Goal: Task Accomplishment & Management: Complete application form

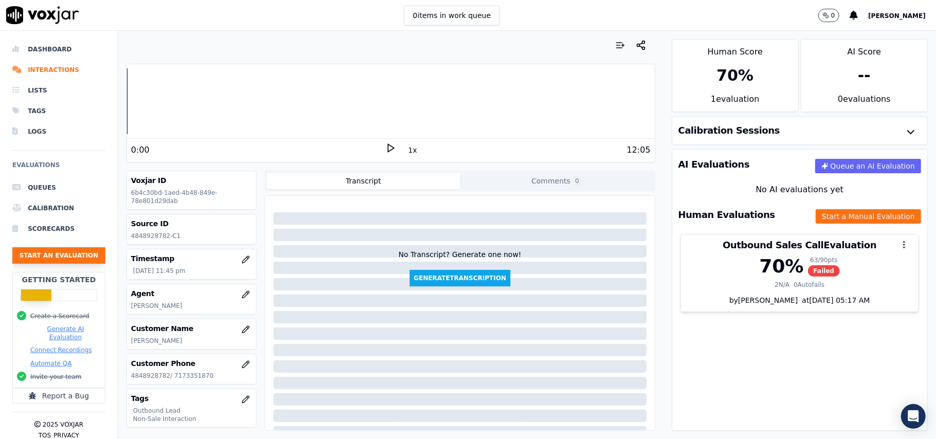
click at [72, 251] on button "Start an Evaluation" at bounding box center [58, 255] width 93 height 16
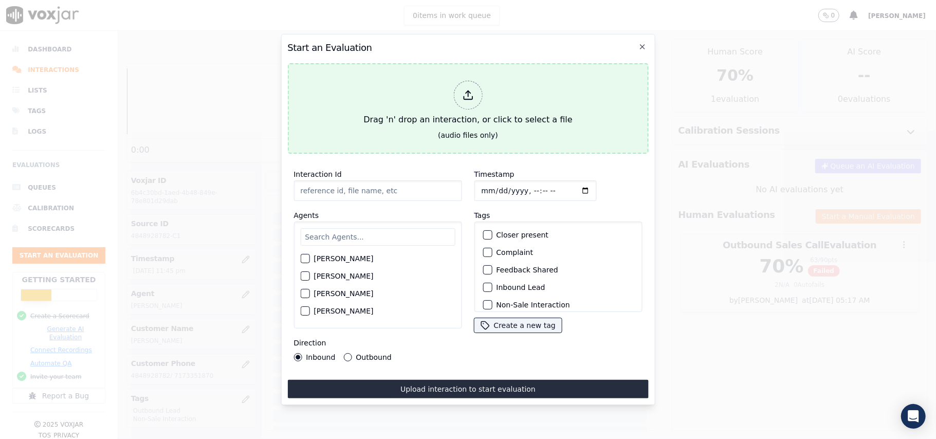
click at [453, 93] on div "Drag 'n' drop an interaction, or click to select a file" at bounding box center [467, 103] width 217 height 53
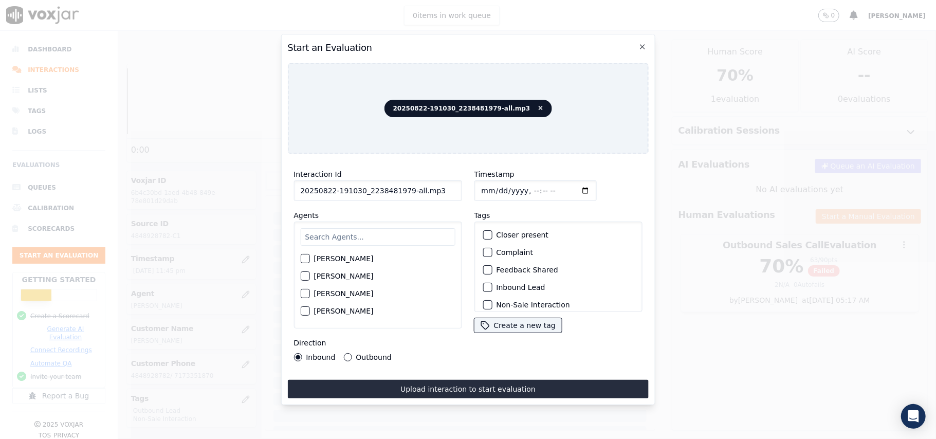
drag, startPoint x: 426, startPoint y: 188, endPoint x: 403, endPoint y: 188, distance: 23.1
click at [403, 188] on input "20250822-191030_2238481979-all.mp3" at bounding box center [377, 190] width 168 height 21
type input "20250822-191030_2238481979-C1"
click at [494, 183] on input "Timestamp" at bounding box center [535, 190] width 122 height 21
type input "[DATE]T16:03"
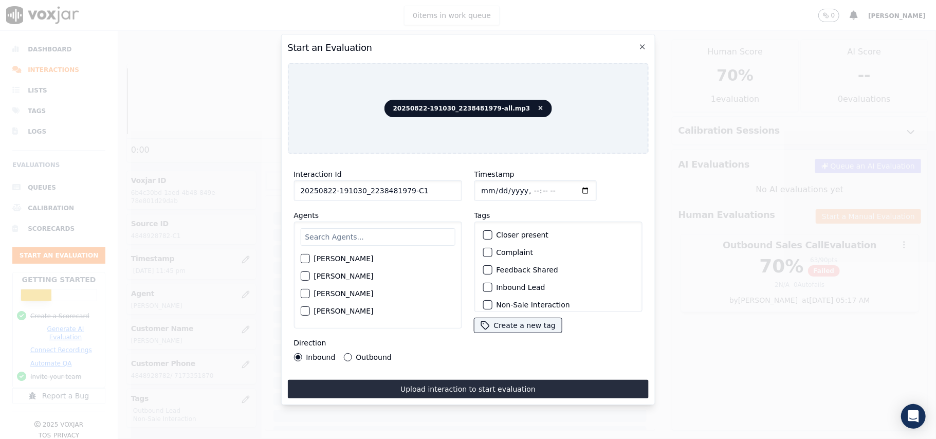
click at [392, 231] on input "text" at bounding box center [377, 236] width 155 height 17
type input "All"
click at [307, 260] on div "button" at bounding box center [304, 261] width 7 height 7
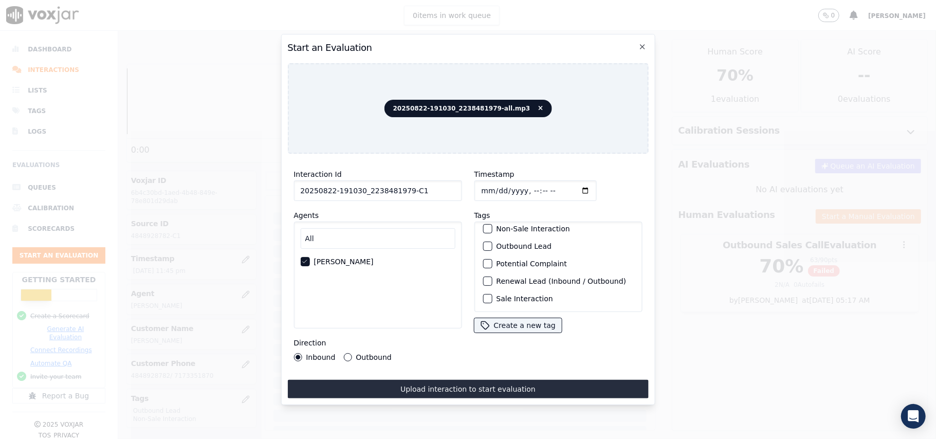
click at [485, 295] on div "button" at bounding box center [486, 298] width 7 height 7
click at [483, 243] on div "button" at bounding box center [486, 246] width 7 height 7
click at [346, 356] on div "Interaction Id 20250822-191030_2238481979-C1 Agents All [PERSON_NAME] Direction…" at bounding box center [377, 265] width 180 height 206
click at [349, 353] on button "Outbound" at bounding box center [347, 357] width 8 height 8
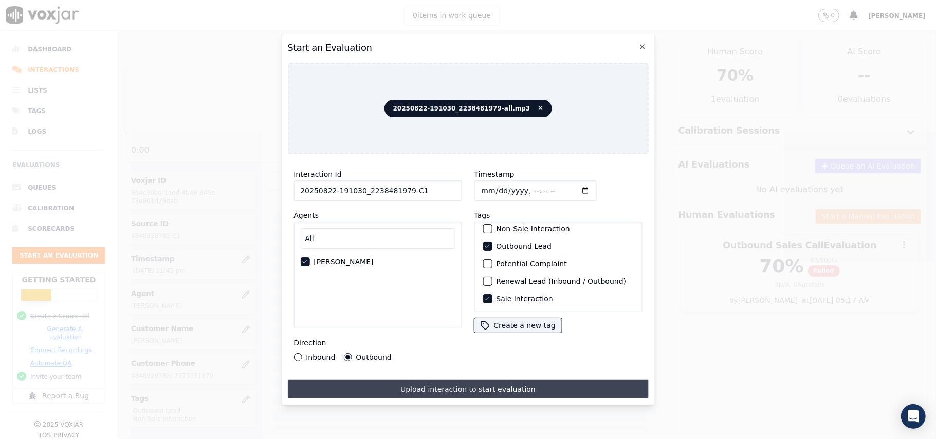
click at [397, 383] on button "Upload interaction to start evaluation" at bounding box center [467, 389] width 361 height 19
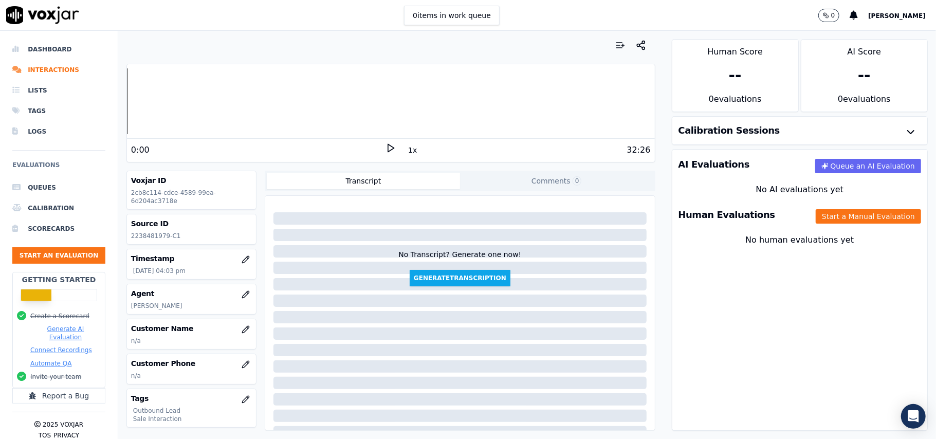
click at [216, 309] on p "[PERSON_NAME]" at bounding box center [191, 306] width 121 height 8
click at [235, 324] on button "button" at bounding box center [245, 329] width 21 height 21
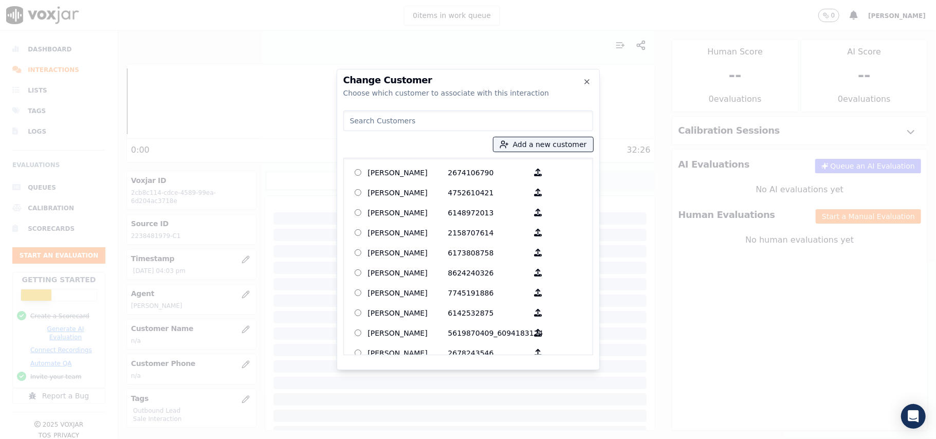
paste input "[PERSON_NAME]"
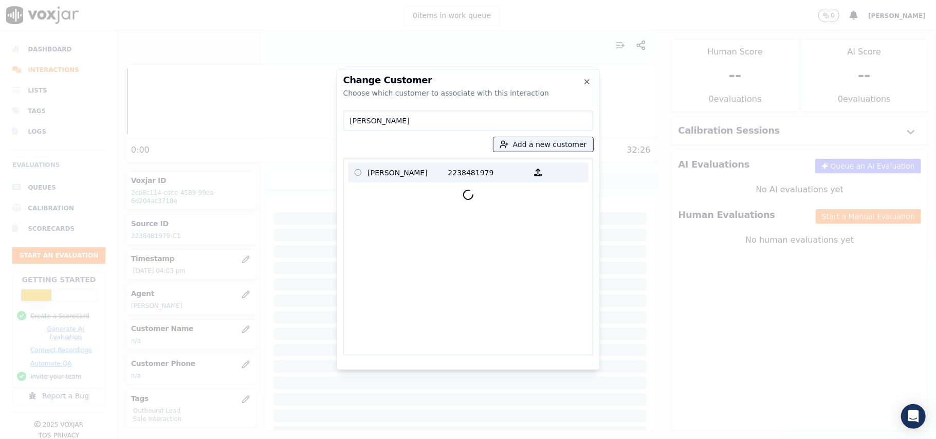
type input "[PERSON_NAME]"
click at [391, 173] on p "[PERSON_NAME]" at bounding box center [408, 172] width 80 height 16
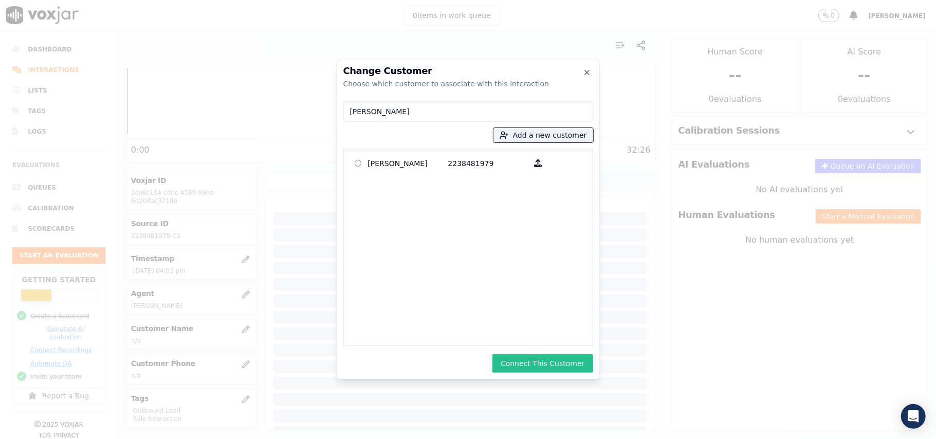
click at [523, 355] on button "Connect This Customer" at bounding box center [542, 363] width 100 height 19
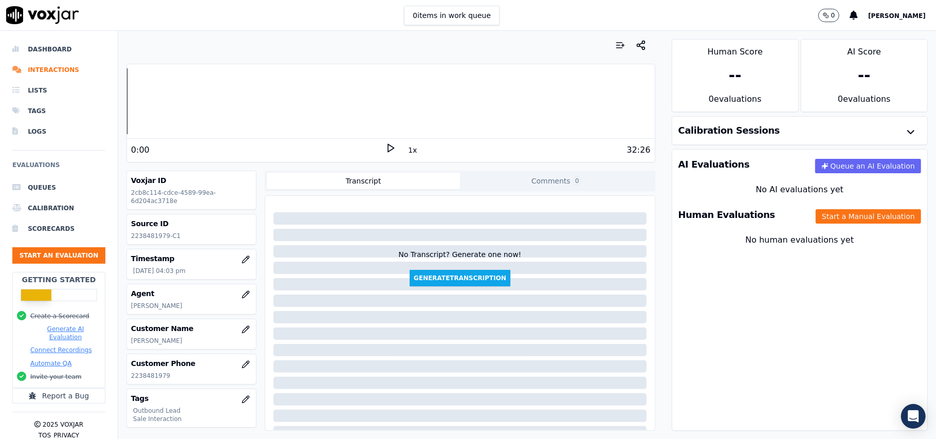
click at [808, 226] on div "Human Evaluations Start a Manual Evaluation" at bounding box center [799, 215] width 255 height 30
click at [816, 215] on button "Start a Manual Evaluation" at bounding box center [868, 216] width 105 height 14
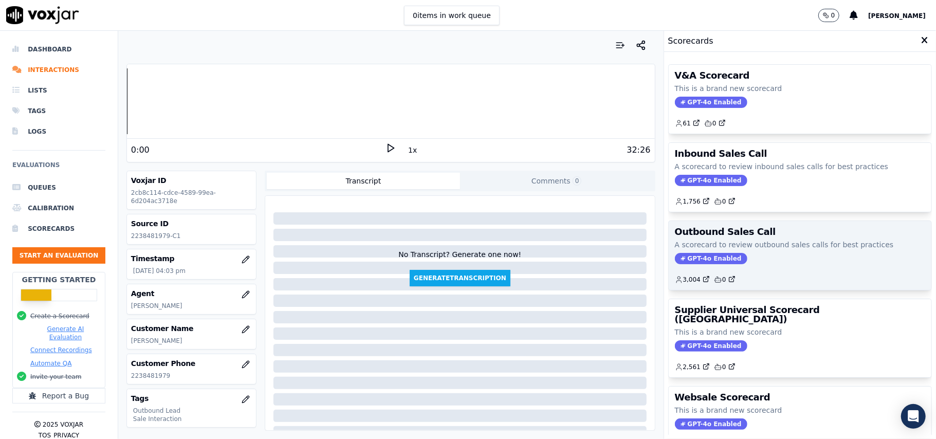
click at [696, 264] on span "GPT-4o Enabled" at bounding box center [711, 258] width 72 height 11
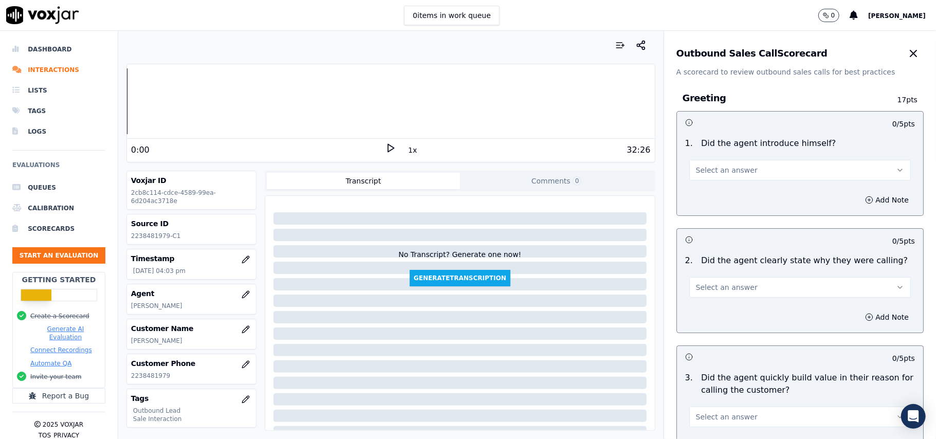
click at [708, 173] on span "Select an answer" at bounding box center [727, 170] width 62 height 10
click at [706, 197] on div "Yes" at bounding box center [777, 194] width 199 height 16
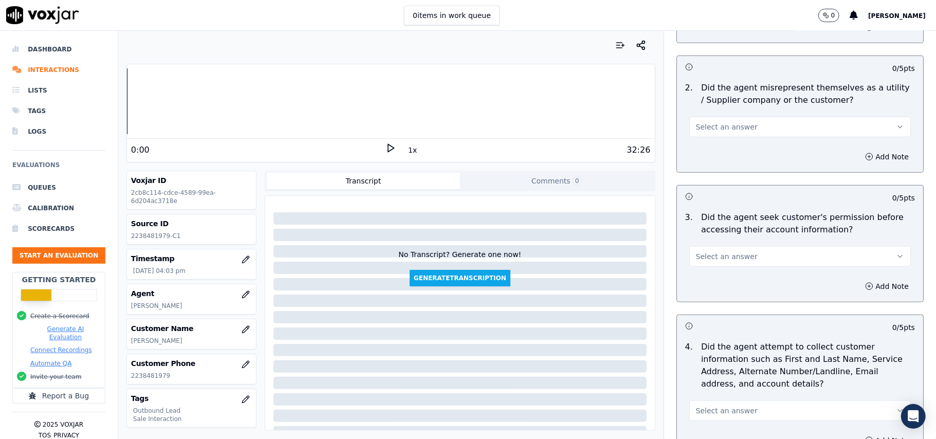
click at [726, 265] on button "Select an answer" at bounding box center [800, 256] width 222 height 21
click at [702, 299] on div "No" at bounding box center [777, 298] width 199 height 16
click at [859, 286] on button "Add Note" at bounding box center [887, 286] width 56 height 14
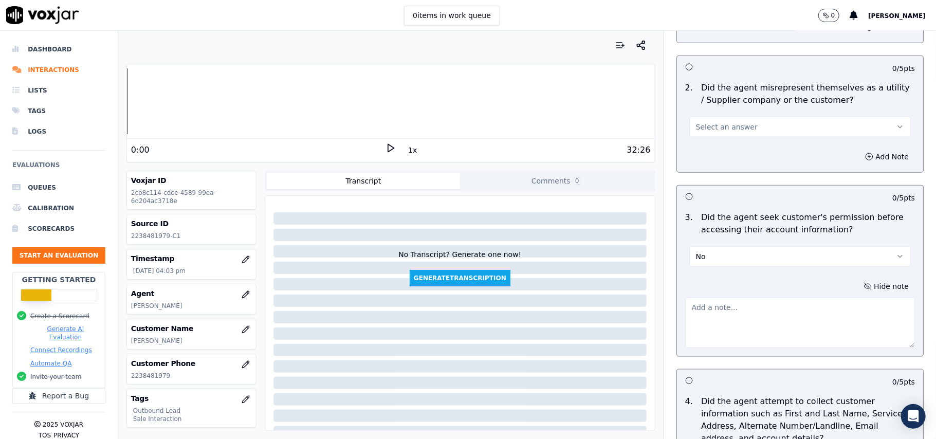
click at [698, 336] on textarea at bounding box center [800, 323] width 230 height 50
type textarea "v"
paste textarea "07:34 – Did not take permission before accessing the customer's account."
click at [685, 310] on textarea "07:34 – Did not take permission before accessing the customer's account." at bounding box center [800, 323] width 230 height 50
click at [702, 299] on div "07:34 – Did not take permission before accessing the customer's account." at bounding box center [800, 320] width 230 height 54
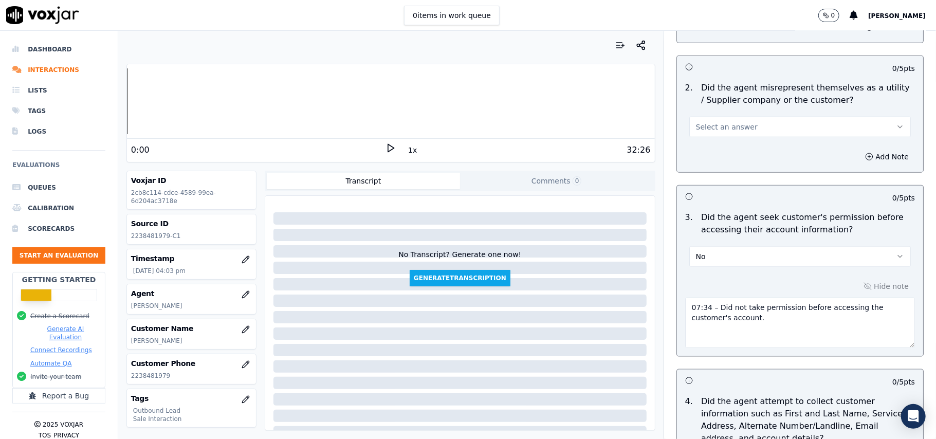
click at [696, 308] on textarea "07:34 – Did not take permission before accessing the customer's account." at bounding box center [800, 323] width 230 height 50
paste textarea "Call ID: 191030"
type textarea "Call ID: [DATE] 07:34 – Did not take permission before accessing the customer's…"
click at [729, 354] on div "Hide note Call ID: [DATE] 07:34 – Did not take permission before accessing the …" at bounding box center [800, 313] width 246 height 85
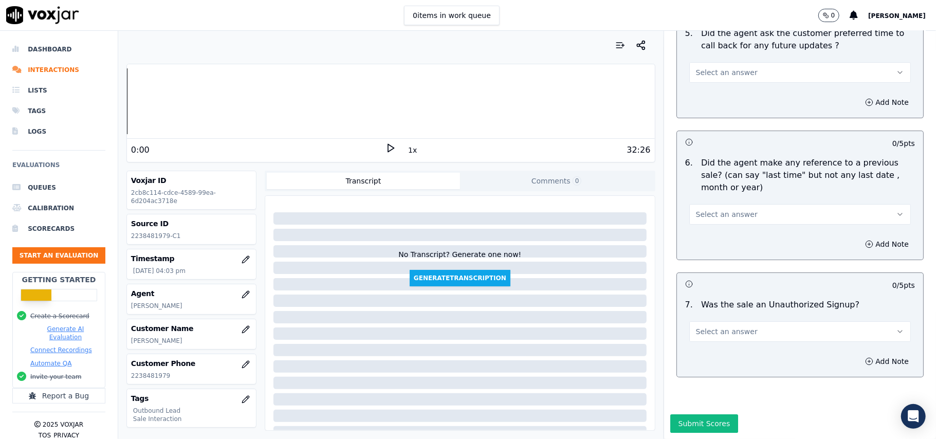
click at [734, 326] on span "Select an answer" at bounding box center [727, 331] width 62 height 10
click at [728, 334] on div "No" at bounding box center [777, 340] width 199 height 16
click at [731, 209] on span "Select an answer" at bounding box center [727, 214] width 62 height 10
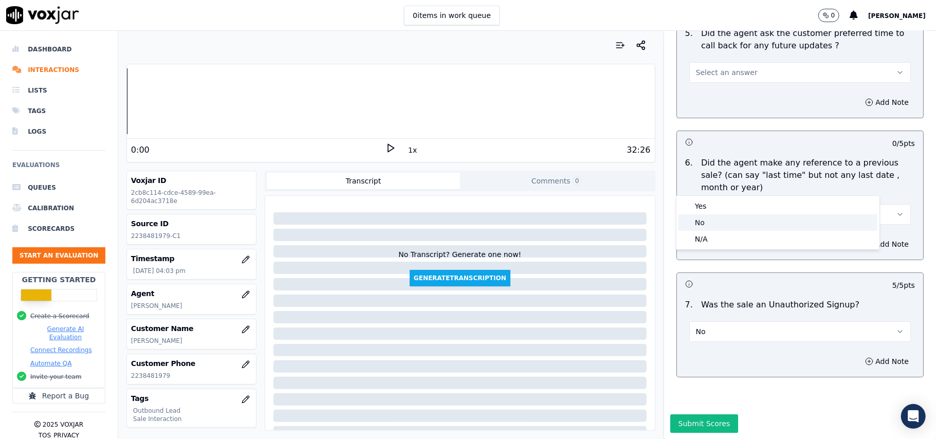
click at [728, 220] on div "No" at bounding box center [777, 222] width 199 height 16
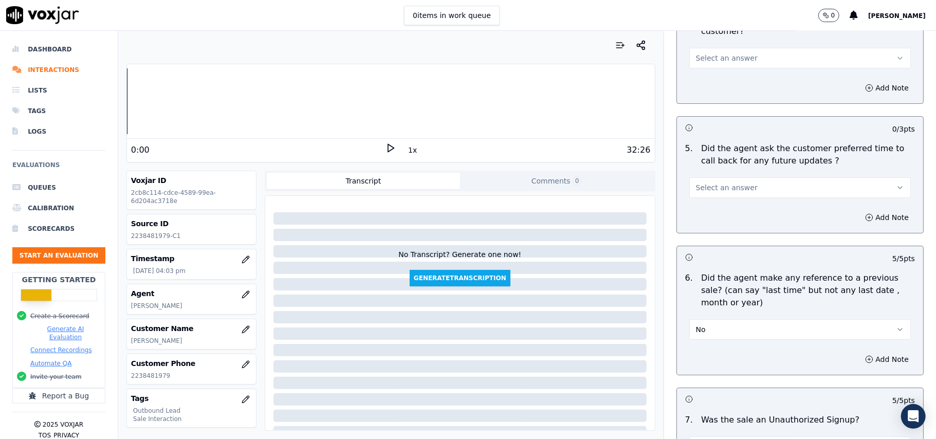
scroll to position [2344, 0]
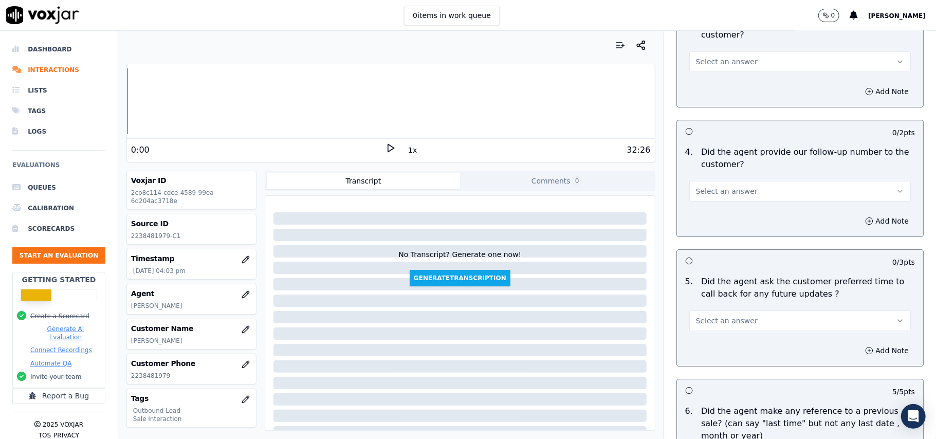
click at [729, 316] on span "Select an answer" at bounding box center [727, 321] width 62 height 10
click at [722, 363] on div "N/A" at bounding box center [777, 371] width 199 height 16
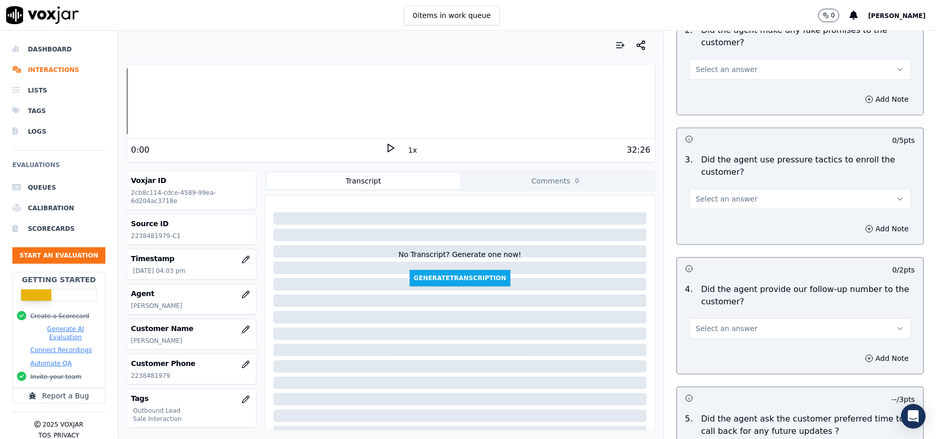
click at [723, 323] on span "Select an answer" at bounding box center [727, 328] width 62 height 10
click at [715, 340] on div "Yes" at bounding box center [777, 345] width 199 height 16
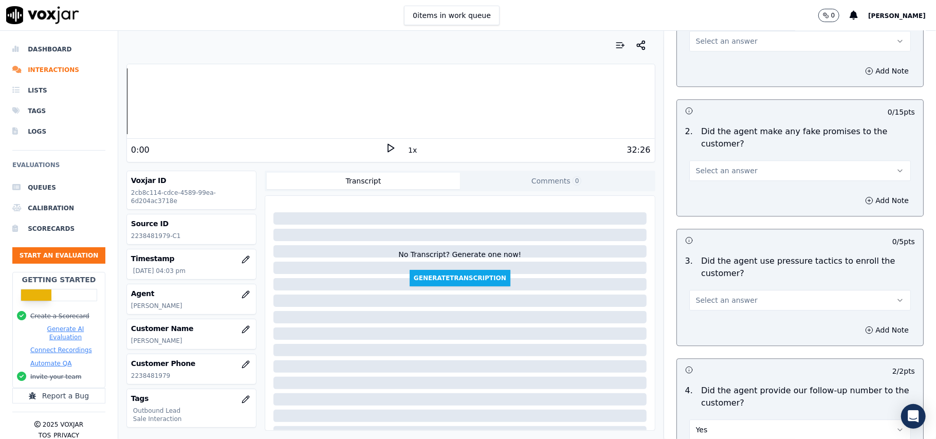
scroll to position [2001, 0]
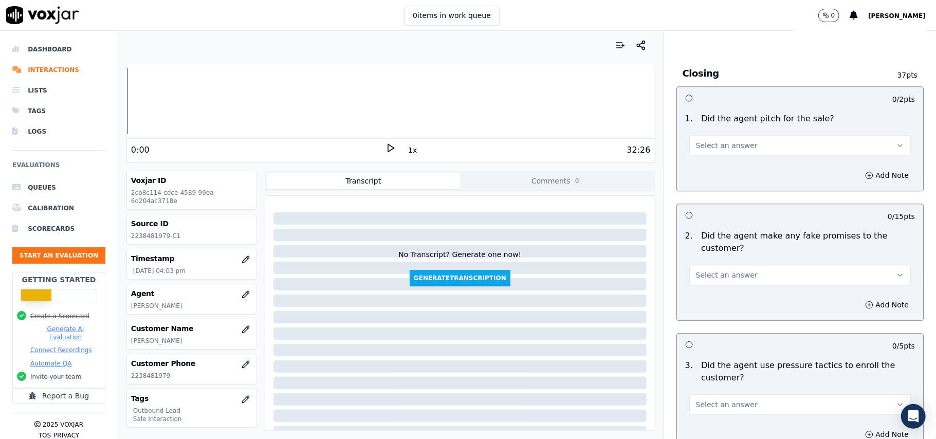
click at [740, 394] on button "Select an answer" at bounding box center [800, 404] width 222 height 21
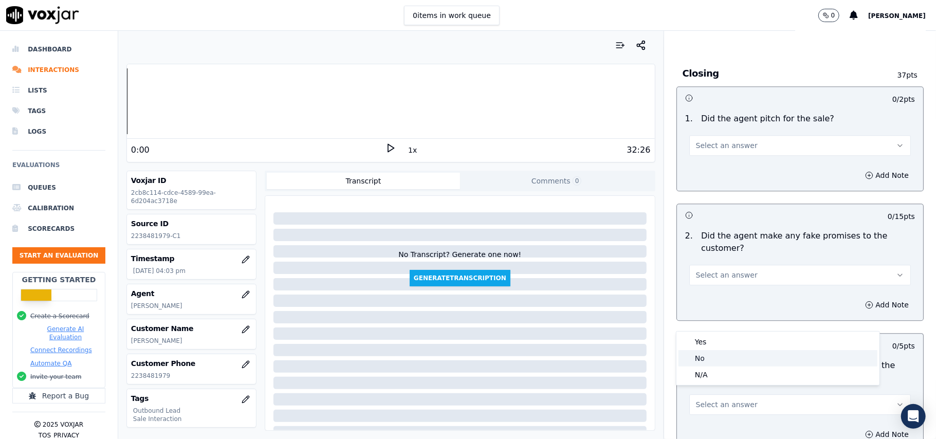
click at [743, 353] on div "No" at bounding box center [777, 358] width 199 height 16
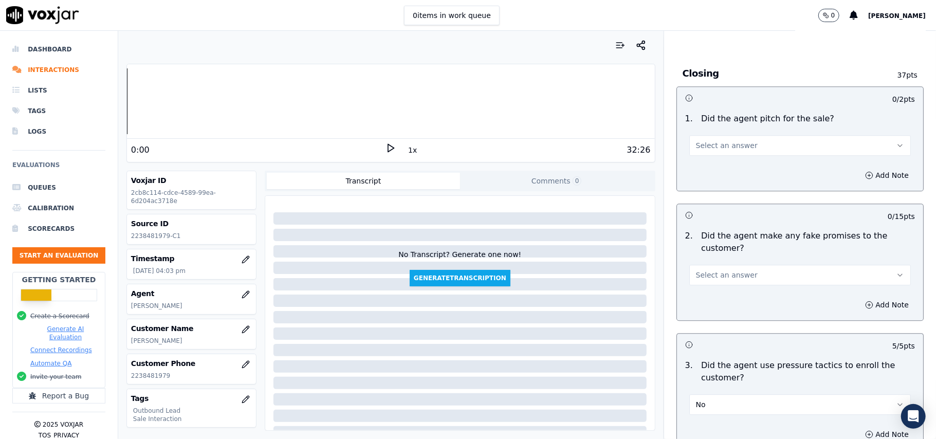
click at [753, 278] on button "Select an answer" at bounding box center [800, 275] width 222 height 21
click at [739, 302] on div "No" at bounding box center [777, 308] width 199 height 16
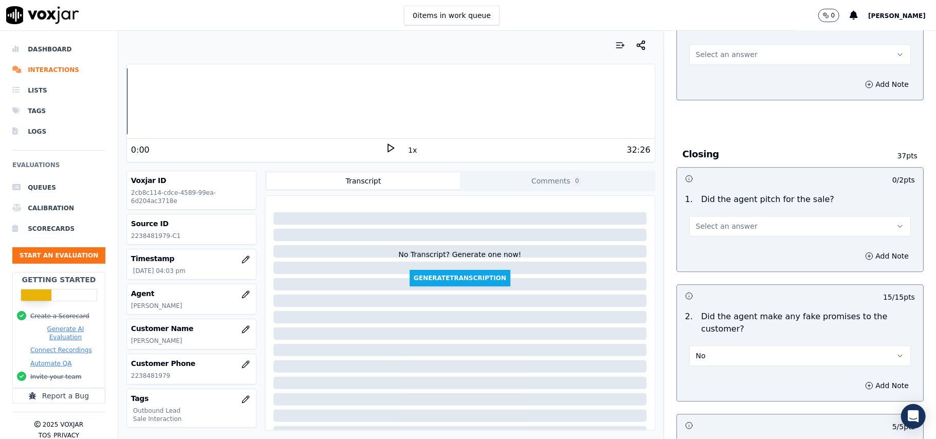
scroll to position [1865, 0]
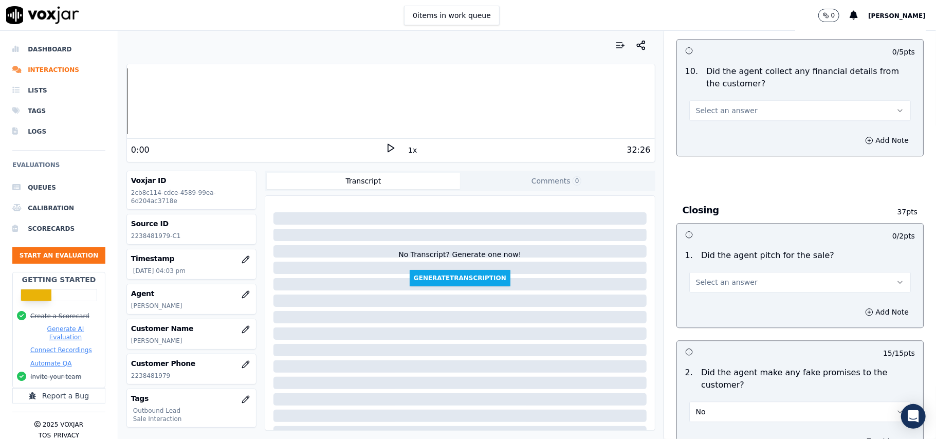
click at [740, 282] on button "Select an answer" at bounding box center [800, 282] width 222 height 21
click at [730, 295] on div "Yes" at bounding box center [777, 298] width 199 height 16
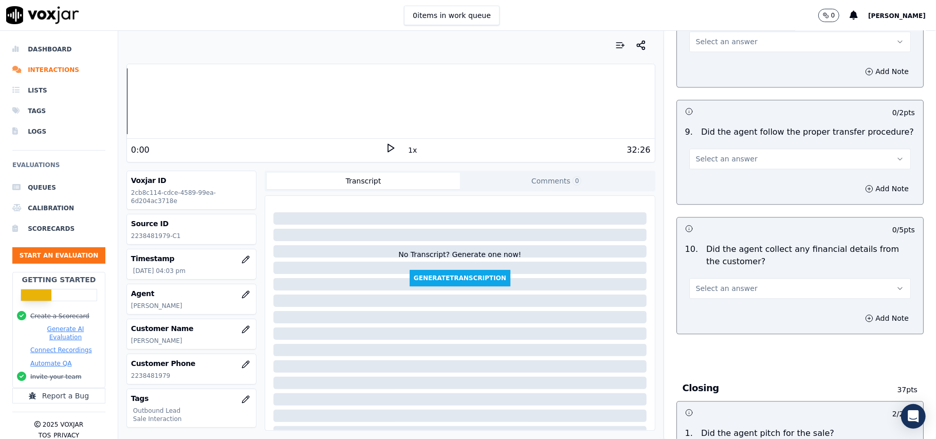
scroll to position [1659, 0]
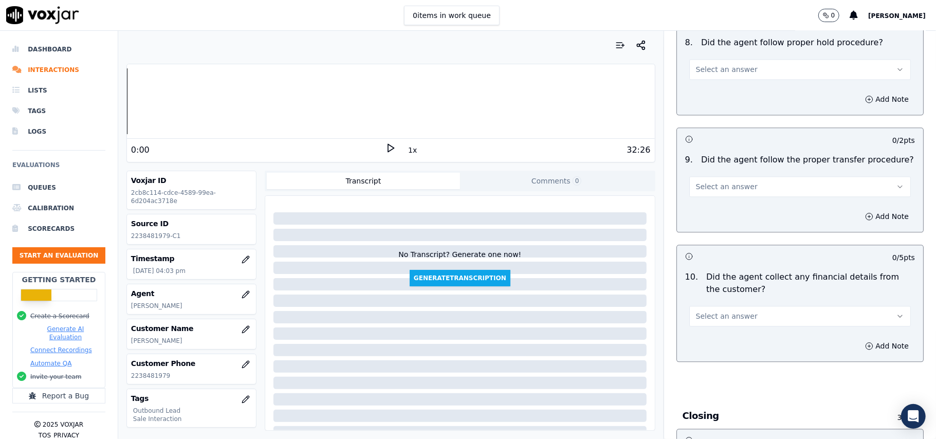
click at [740, 315] on button "Select an answer" at bounding box center [800, 316] width 222 height 21
click at [720, 354] on div "No" at bounding box center [777, 348] width 199 height 16
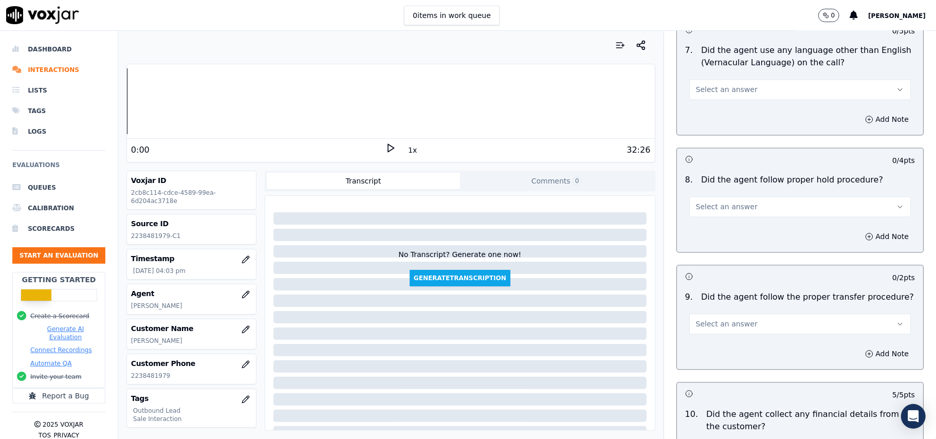
click at [746, 313] on button "Select an answer" at bounding box center [800, 323] width 222 height 21
click at [725, 341] on div "Yes" at bounding box center [777, 339] width 199 height 16
click at [726, 313] on button "Yes" at bounding box center [800, 323] width 222 height 21
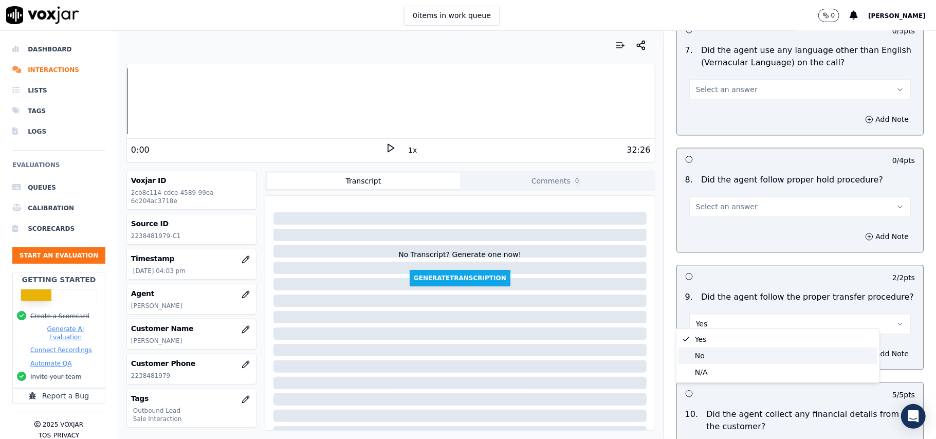
click at [726, 352] on div "No" at bounding box center [777, 355] width 199 height 16
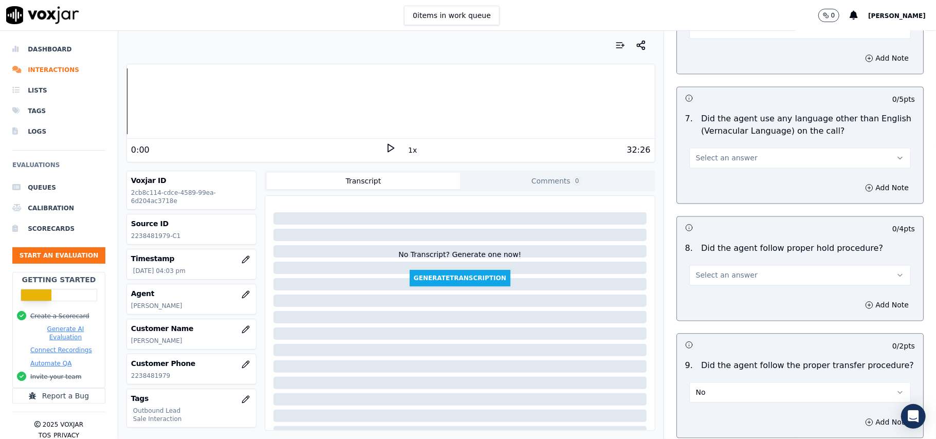
click at [736, 269] on button "Select an answer" at bounding box center [800, 275] width 222 height 21
click at [728, 297] on div "Yes" at bounding box center [777, 290] width 199 height 16
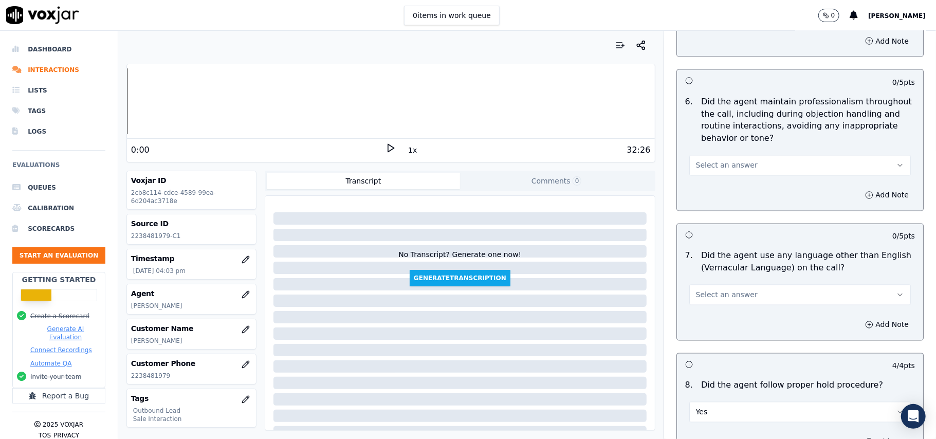
click at [724, 290] on span "Select an answer" at bounding box center [727, 295] width 62 height 10
click at [712, 326] on div "No" at bounding box center [777, 326] width 199 height 16
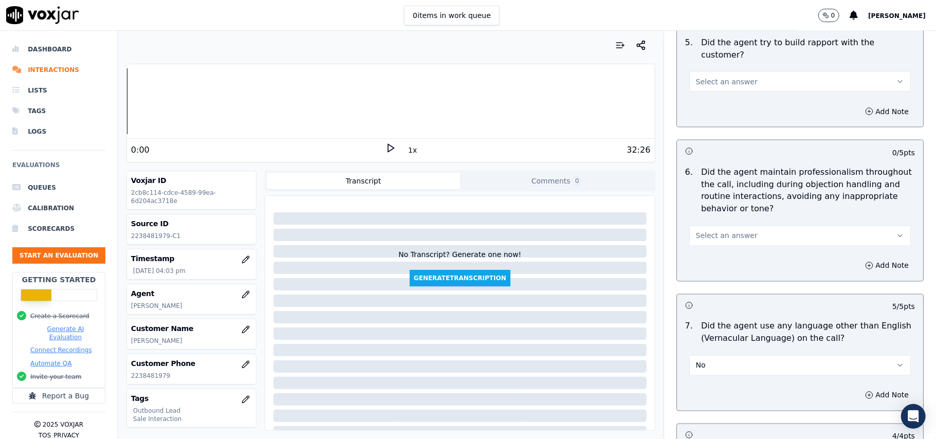
scroll to position [1179, 0]
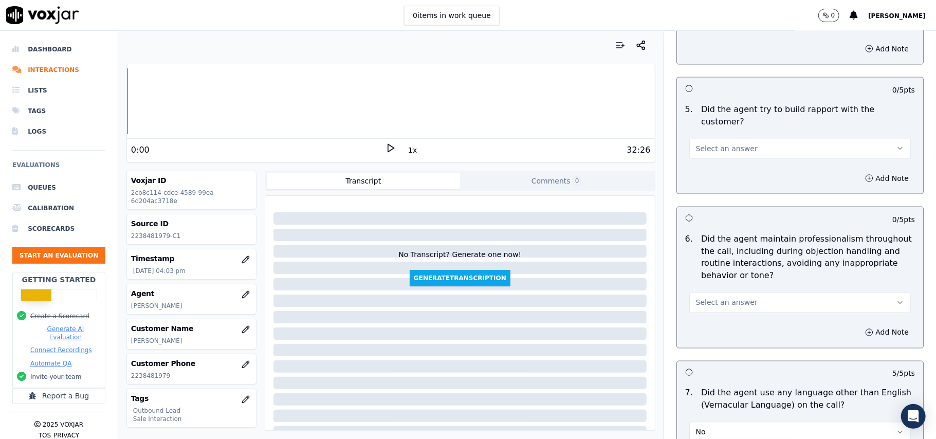
click at [702, 298] on span "Select an answer" at bounding box center [727, 303] width 62 height 10
drag, startPoint x: 708, startPoint y: 319, endPoint x: 714, endPoint y: 316, distance: 6.7
click at [710, 317] on div "Yes" at bounding box center [777, 317] width 199 height 16
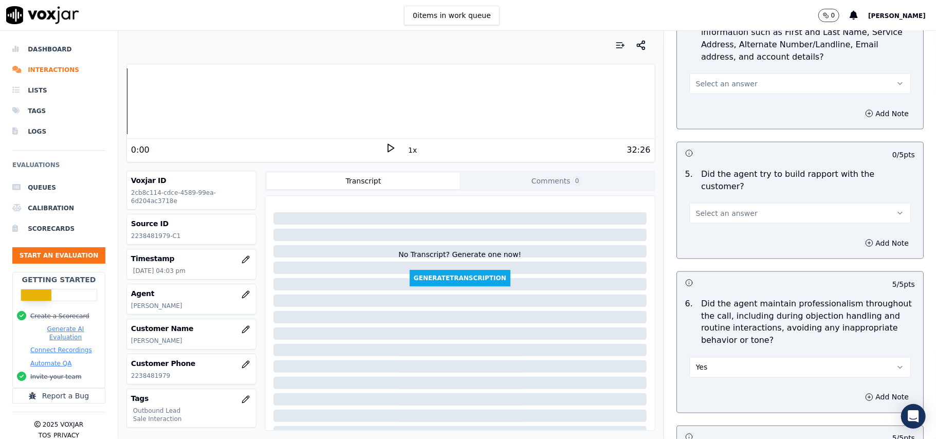
scroll to position [1042, 0]
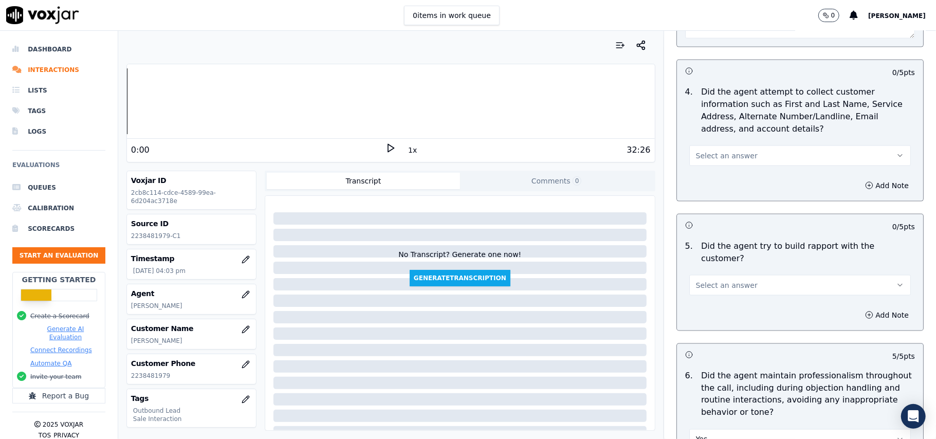
click at [710, 280] on span "Select an answer" at bounding box center [727, 285] width 62 height 10
click at [705, 297] on div "Yes" at bounding box center [777, 299] width 199 height 16
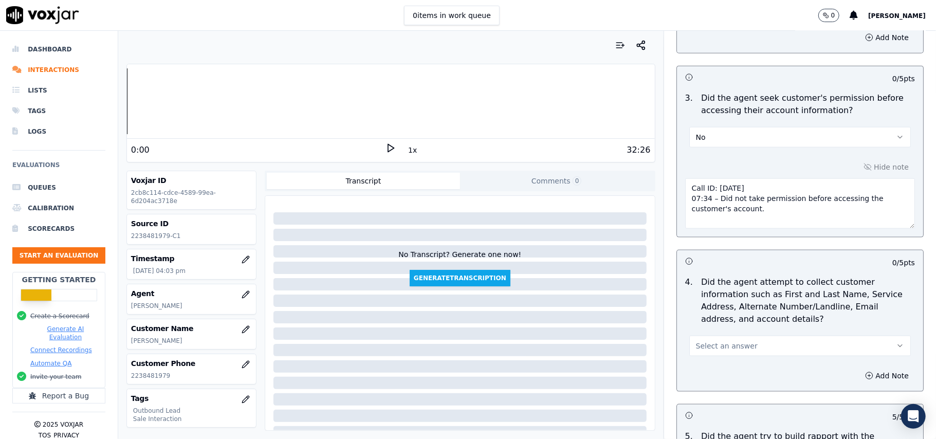
scroll to position [837, 0]
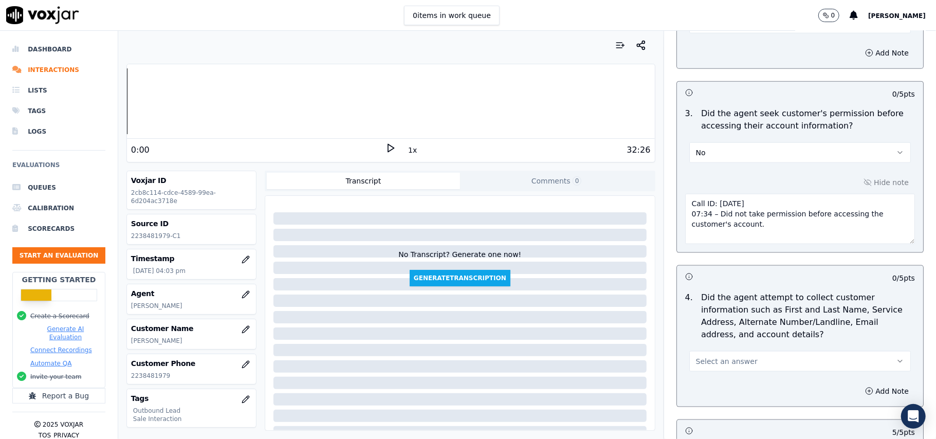
click at [729, 353] on div "Select an answer" at bounding box center [800, 360] width 222 height 23
click at [709, 360] on span "Select an answer" at bounding box center [727, 361] width 62 height 10
click at [699, 418] on div "N/A" at bounding box center [777, 420] width 199 height 16
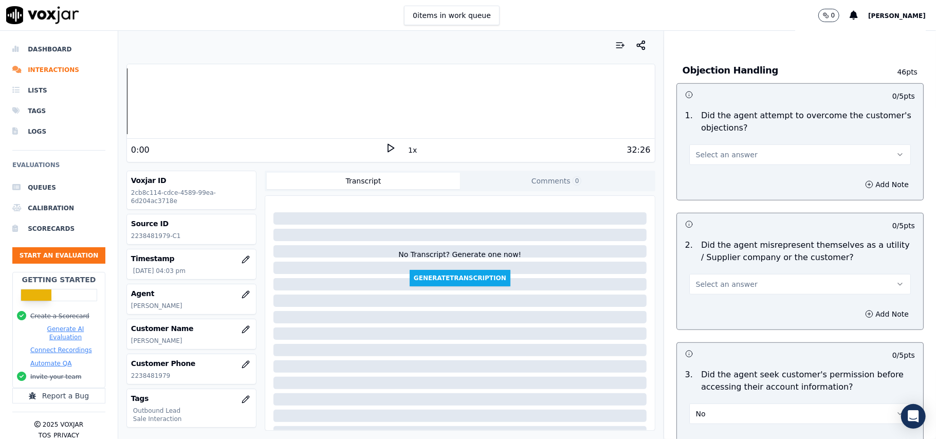
scroll to position [562, 0]
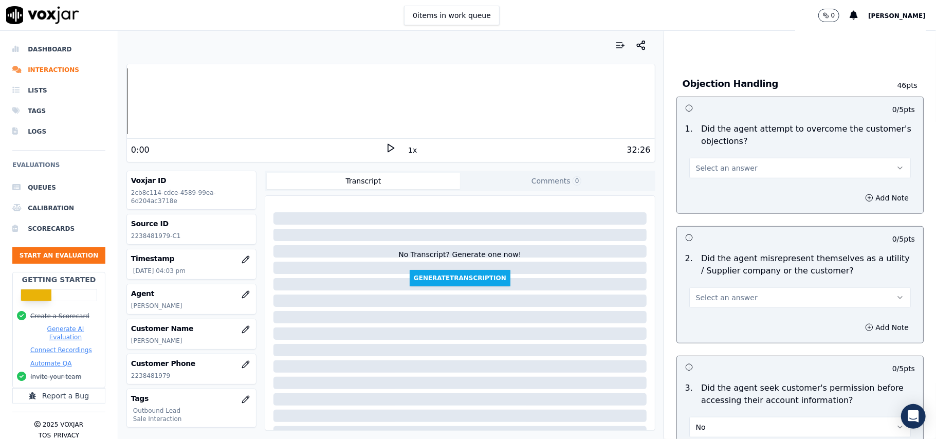
click at [723, 299] on span "Select an answer" at bounding box center [727, 297] width 62 height 10
click at [716, 336] on div "No" at bounding box center [777, 338] width 199 height 16
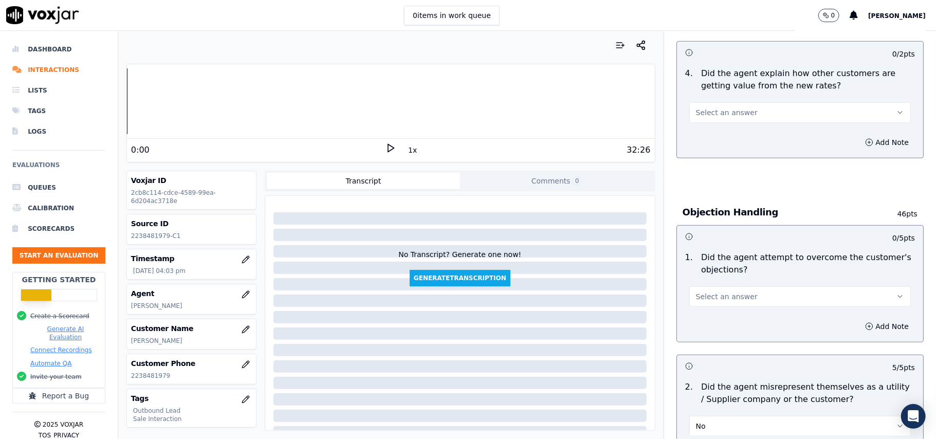
scroll to position [426, 0]
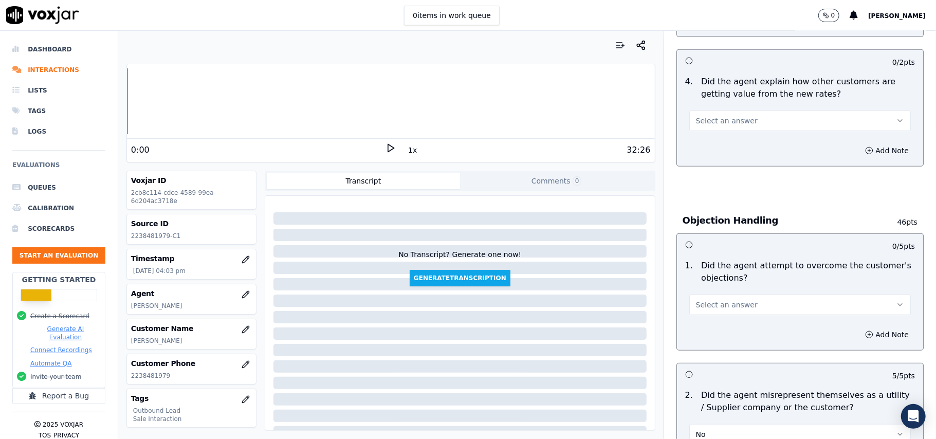
click at [723, 306] on span "Select an answer" at bounding box center [727, 305] width 62 height 10
click at [718, 329] on div "Yes" at bounding box center [777, 329] width 199 height 16
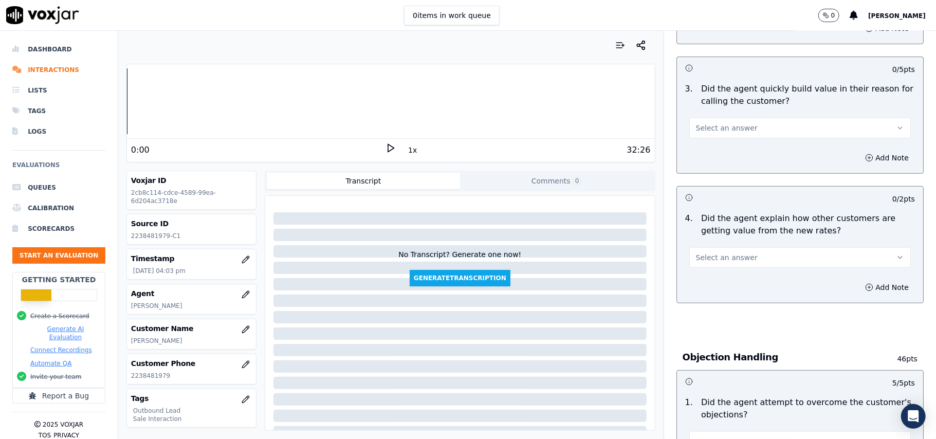
scroll to position [288, 0]
click at [722, 255] on span "Select an answer" at bounding box center [727, 258] width 62 height 10
click at [724, 268] on button "Select an answer" at bounding box center [800, 258] width 222 height 21
click at [726, 268] on button "Select an answer" at bounding box center [800, 258] width 222 height 21
click at [724, 284] on div "Yes" at bounding box center [777, 282] width 199 height 16
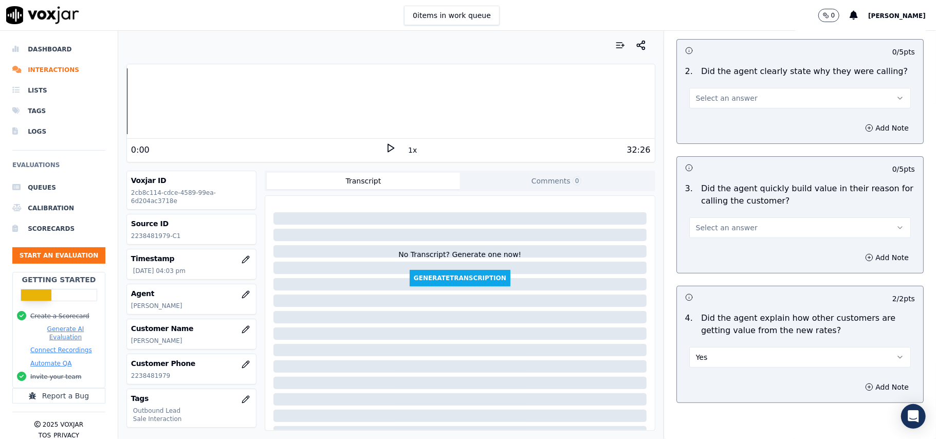
scroll to position [83, 0]
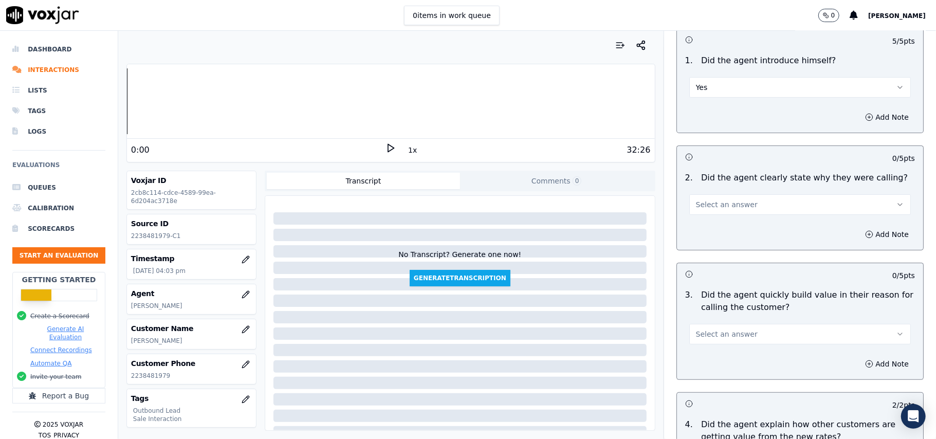
click at [726, 337] on span "Select an answer" at bounding box center [727, 334] width 62 height 10
click at [728, 357] on div "Yes" at bounding box center [777, 358] width 199 height 16
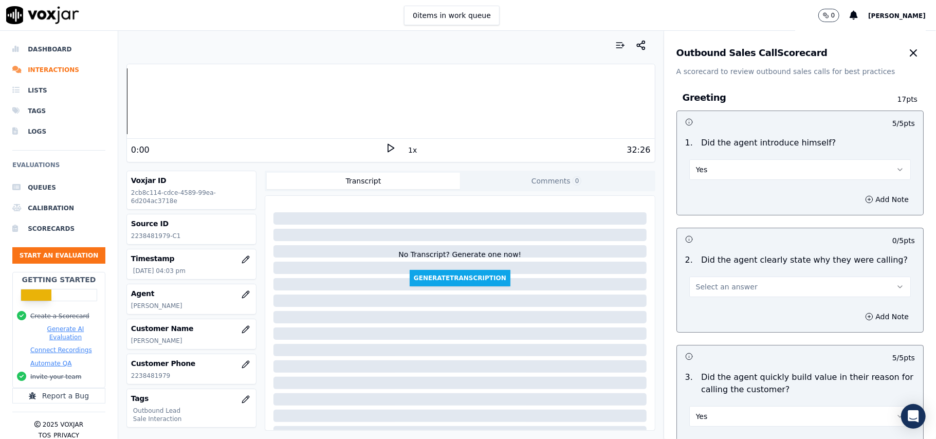
scroll to position [0, 0]
click at [731, 294] on button "Select an answer" at bounding box center [800, 287] width 222 height 21
click at [725, 310] on div "Yes" at bounding box center [777, 311] width 199 height 16
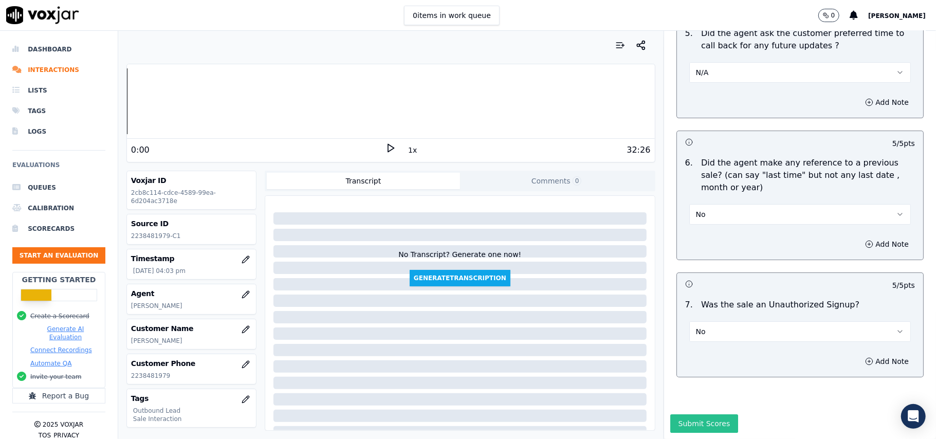
click at [712, 414] on button "Submit Scores" at bounding box center [704, 423] width 68 height 19
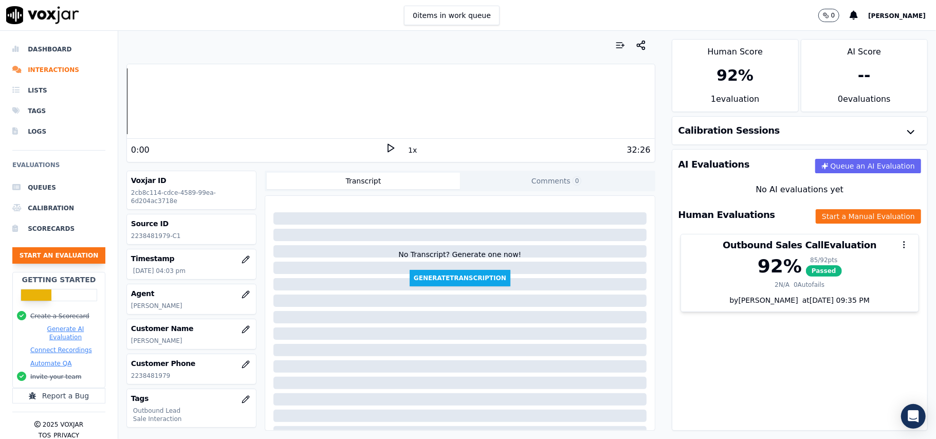
click at [31, 259] on button "Start an Evaluation" at bounding box center [58, 255] width 93 height 16
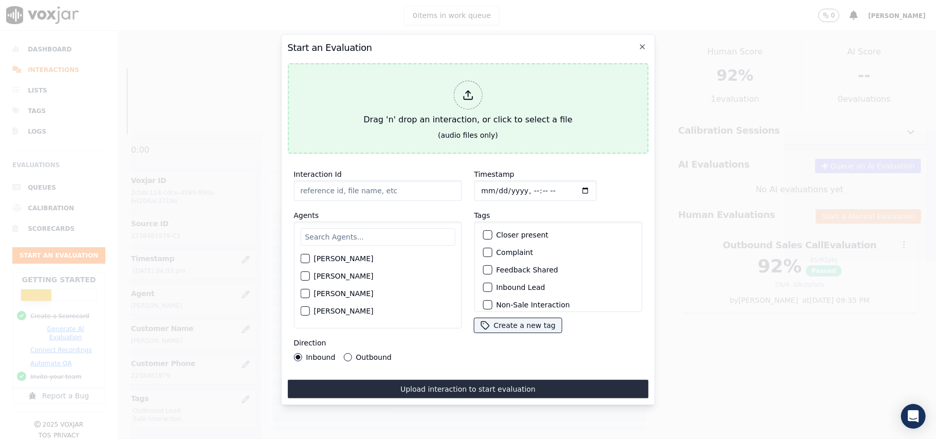
click at [468, 97] on icon at bounding box center [468, 98] width 9 height 3
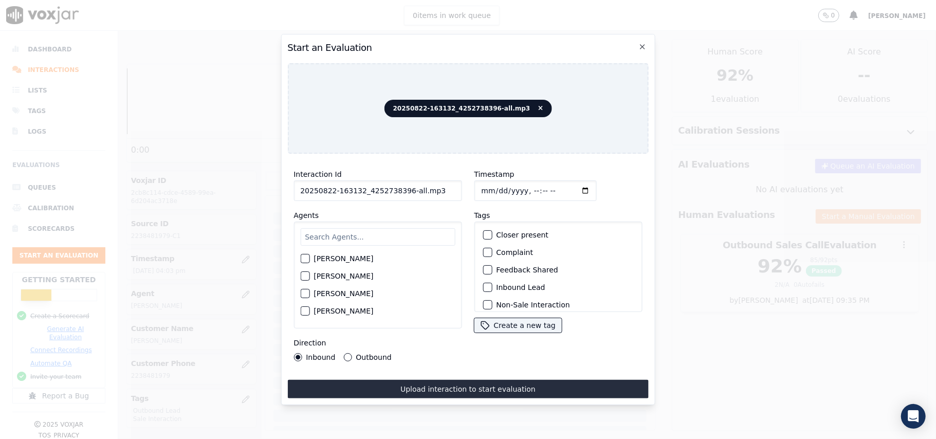
drag, startPoint x: 429, startPoint y: 184, endPoint x: 403, endPoint y: 190, distance: 25.9
click at [403, 190] on input "20250822-163132_4252738396-all.mp3" at bounding box center [377, 190] width 168 height 21
type input "20250822-163132_4252738396-C1"
click at [492, 183] on input "Timestamp" at bounding box center [535, 190] width 122 height 21
type input "[DATE]T16:06"
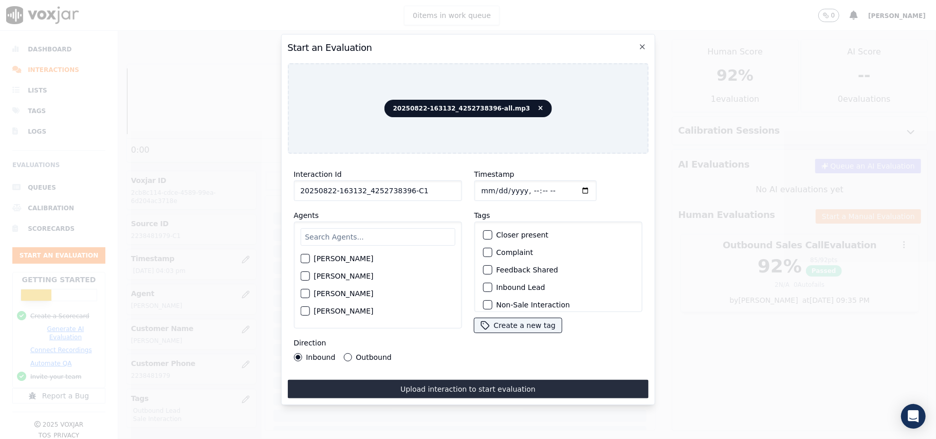
click at [392, 235] on input "text" at bounding box center [377, 236] width 155 height 17
click at [344, 233] on input "text" at bounding box center [377, 236] width 155 height 17
type input "[PERSON_NAME]"
click at [299, 257] on div "[PERSON_NAME] [PERSON_NAME]" at bounding box center [377, 275] width 168 height 107
click at [305, 258] on div "button" at bounding box center [304, 261] width 7 height 7
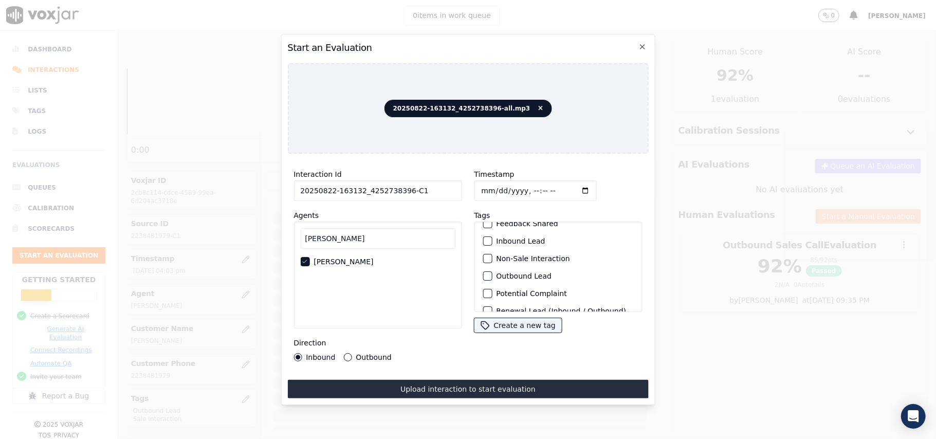
scroll to position [68, 0]
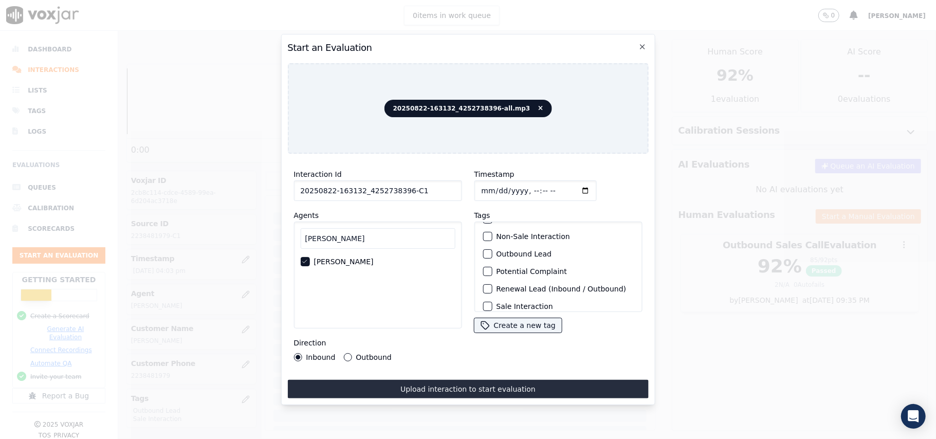
click at [483, 250] on div "button" at bounding box center [486, 253] width 7 height 7
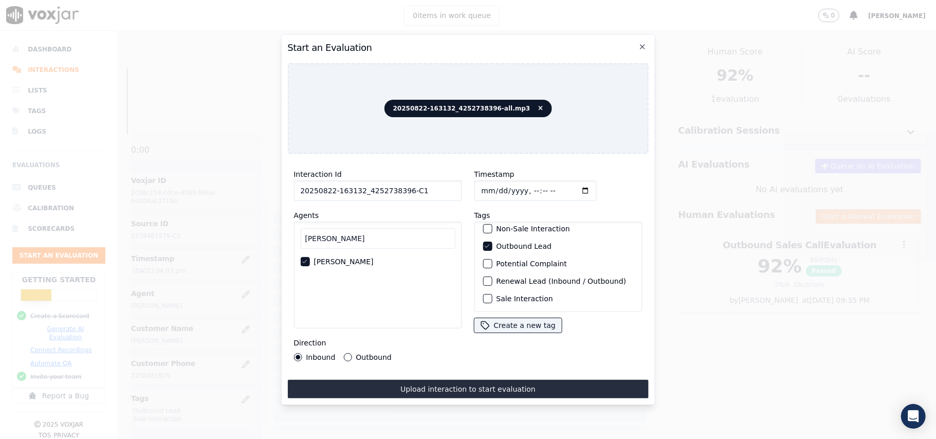
scroll to position [89, 0]
click at [483, 294] on button "Sale Interaction" at bounding box center [487, 298] width 9 height 9
click at [346, 353] on button "Outbound" at bounding box center [347, 357] width 8 height 8
click at [401, 380] on button "Upload interaction to start evaluation" at bounding box center [467, 389] width 361 height 19
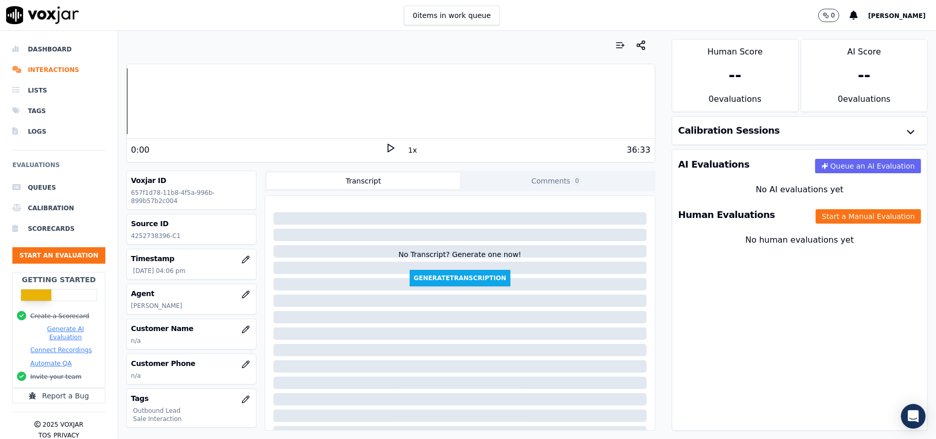
click at [228, 342] on p "n/a" at bounding box center [191, 341] width 121 height 8
click at [235, 332] on button "button" at bounding box center [245, 329] width 21 height 21
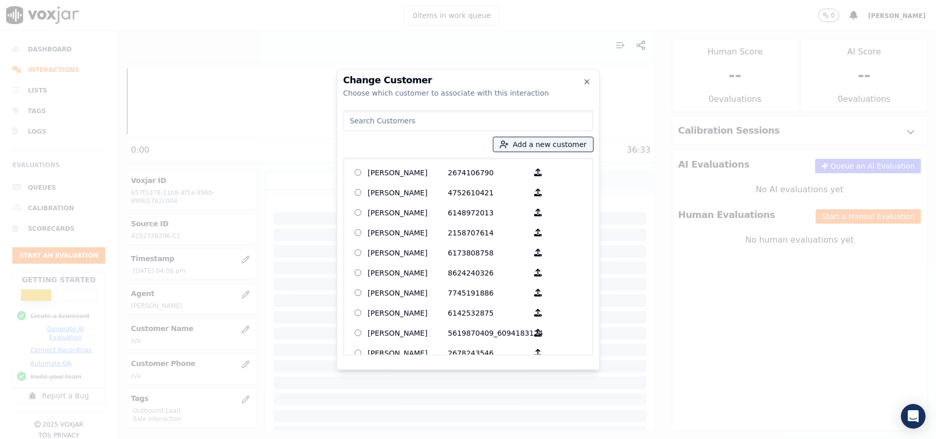
paste input "[PERSON_NAME]"
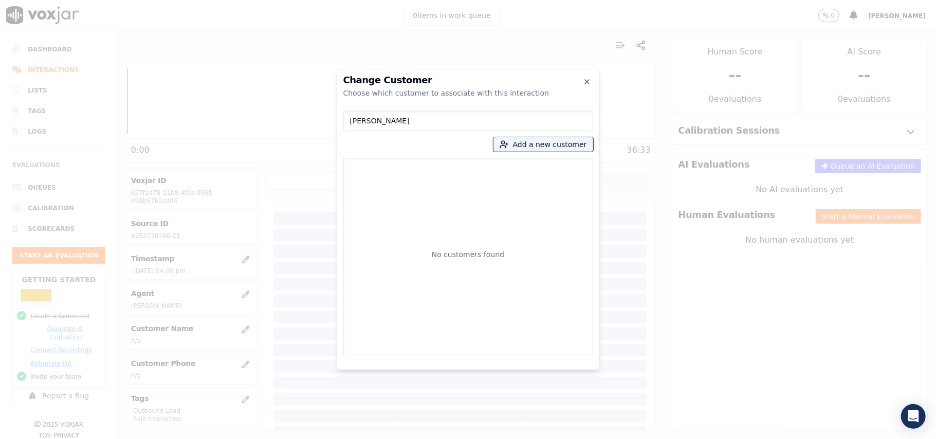
click at [353, 121] on input "[PERSON_NAME]" at bounding box center [468, 120] width 250 height 21
type input "[PERSON_NAME]"
click at [525, 147] on button "Add a new customer" at bounding box center [543, 144] width 100 height 14
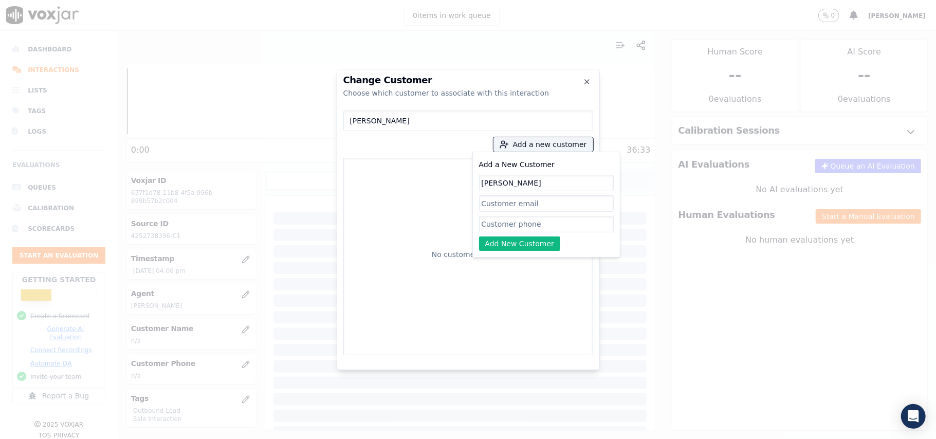
click at [484, 180] on input "[PERSON_NAME]" at bounding box center [546, 183] width 135 height 16
type input "[PERSON_NAME]"
click at [523, 225] on input "Add a New Customer" at bounding box center [546, 224] width 135 height 16
paste input "4252738396"
type input "4252738396"
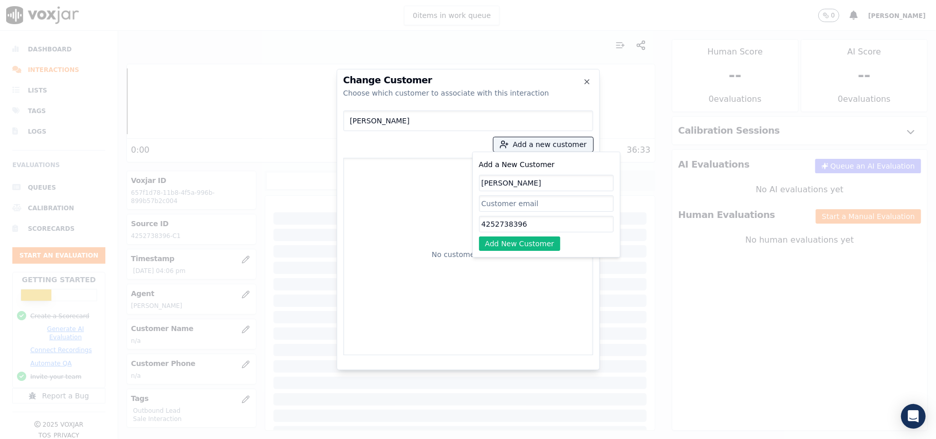
click at [507, 253] on div "Add a New Customer [PERSON_NAME] 4252738396 Add New Customer" at bounding box center [546, 205] width 148 height 106
click at [505, 245] on button "Add New Customer" at bounding box center [520, 243] width 82 height 14
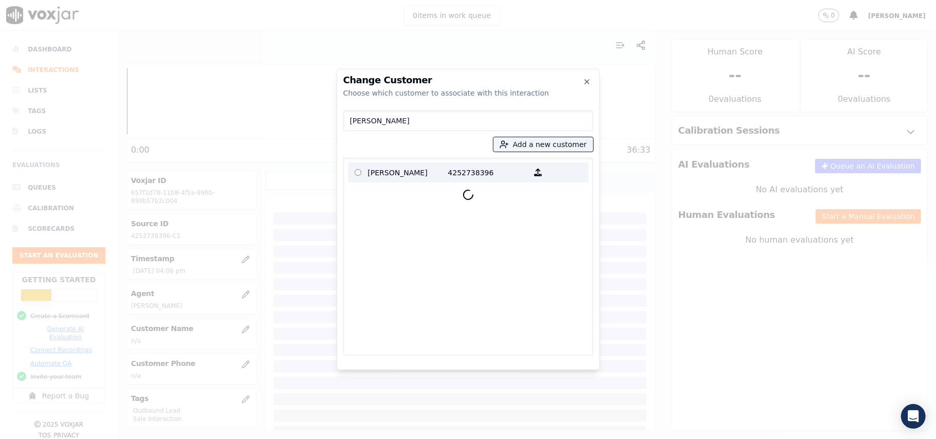
click at [412, 167] on p "[PERSON_NAME]" at bounding box center [408, 172] width 80 height 16
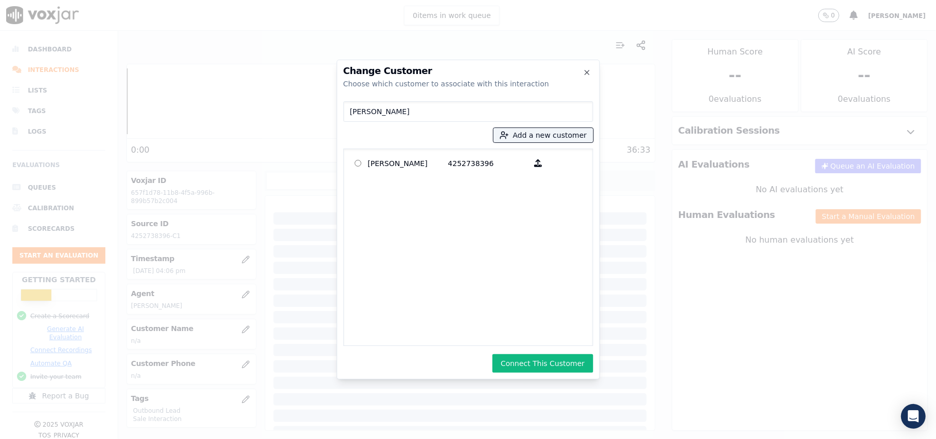
click at [562, 358] on button "Connect This Customer" at bounding box center [542, 363] width 100 height 19
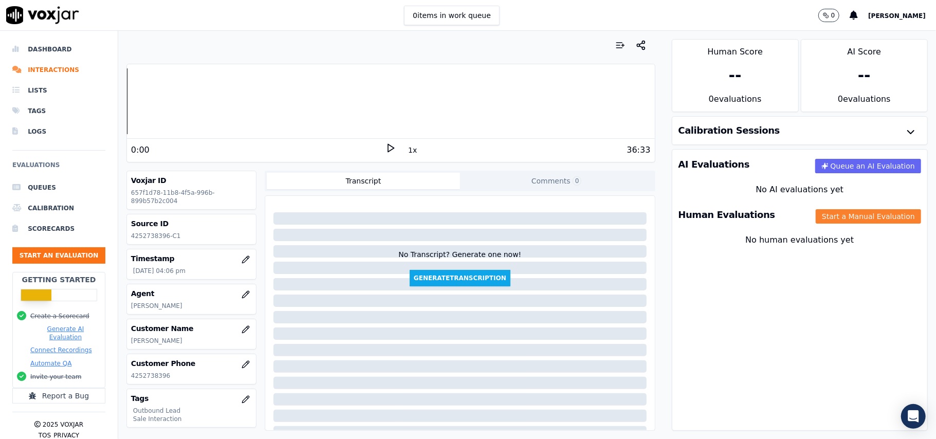
click at [845, 215] on button "Start a Manual Evaluation" at bounding box center [868, 216] width 105 height 14
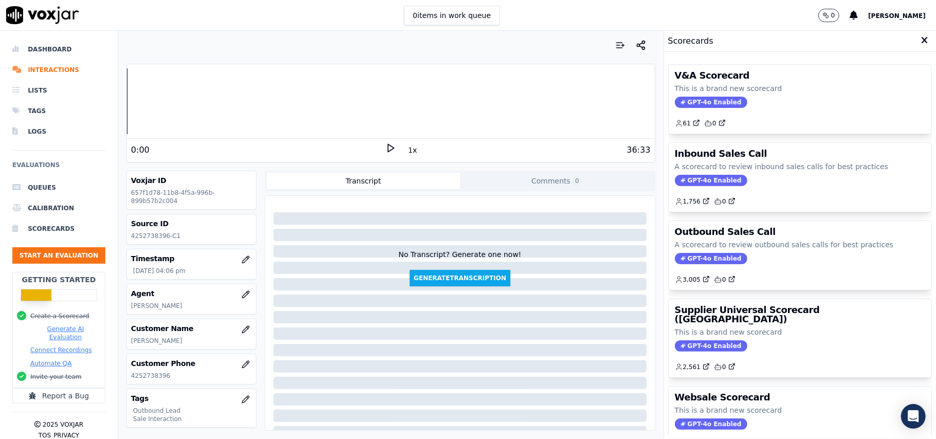
click at [693, 264] on span "GPT-4o Enabled" at bounding box center [711, 258] width 72 height 11
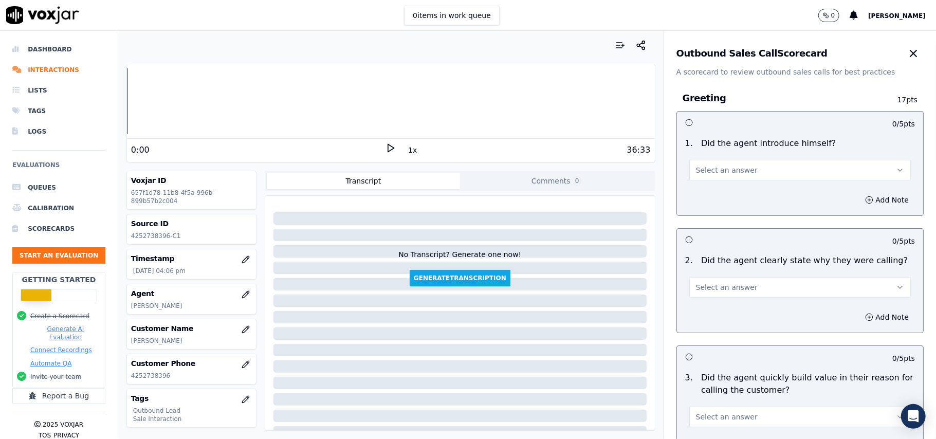
scroll to position [733, 0]
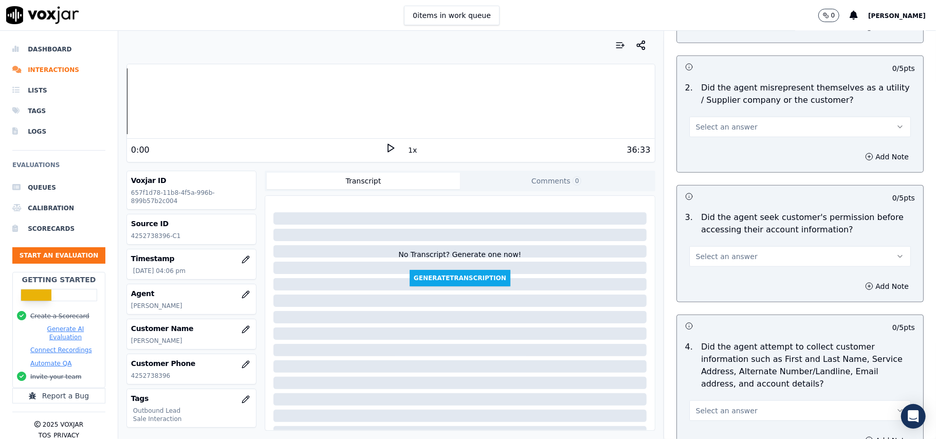
click at [785, 260] on button "Select an answer" at bounding box center [800, 256] width 222 height 21
click at [722, 298] on div "No" at bounding box center [777, 298] width 199 height 16
drag, startPoint x: 840, startPoint y: 287, endPoint x: 821, endPoint y: 293, distance: 19.5
click at [865, 287] on icon "button" at bounding box center [869, 286] width 8 height 8
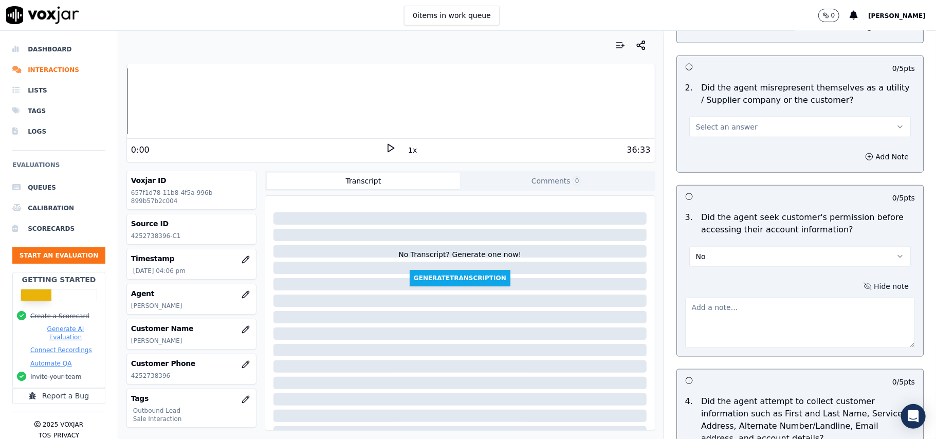
click at [726, 336] on textarea at bounding box center [800, 323] width 230 height 50
click at [717, 346] on textarea at bounding box center [800, 323] width 230 height 50
paste textarea "@04:18 – Did not take permission before accessing the customer's account."
click at [685, 303] on textarea "@04:18 – Did not take permission before accessing the customer's account." at bounding box center [800, 323] width 230 height 50
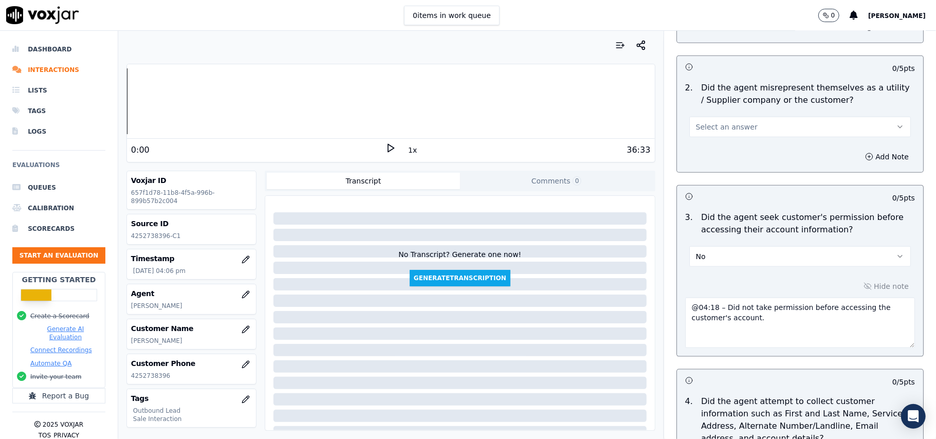
click at [685, 311] on textarea "@04:18 – Did not take permission before accessing the customer's account." at bounding box center [800, 323] width 230 height 50
paste textarea "Call ID: 163132"
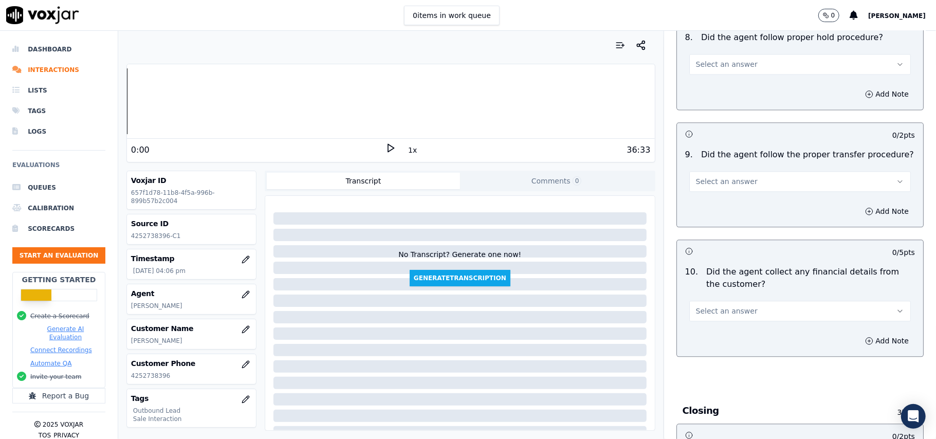
scroll to position [2618, 0]
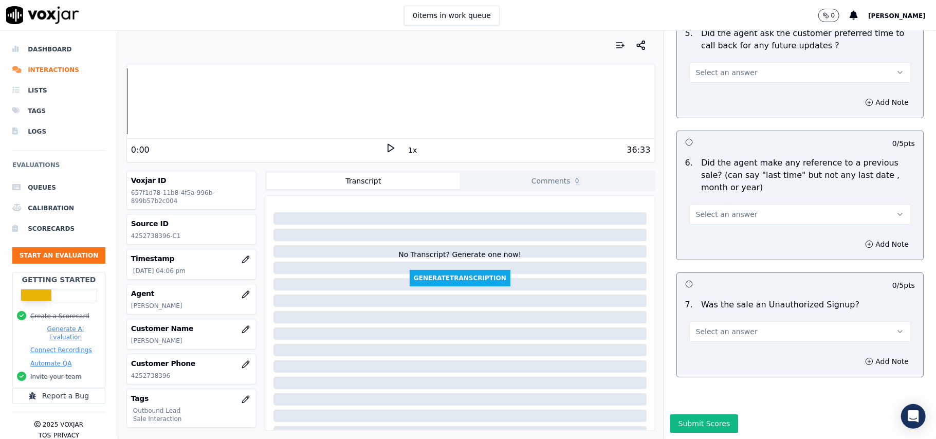
type textarea "Call ID: 163132 @04:18 – Did not take permission before accessing the customer'…"
click at [722, 326] on span "Select an answer" at bounding box center [727, 331] width 62 height 10
click at [709, 334] on div "No" at bounding box center [777, 340] width 199 height 16
click at [699, 196] on div "6 . Did the agent make any reference to a previous sale? (can say "last time" b…" at bounding box center [800, 191] width 246 height 76
click at [704, 209] on span "Select an answer" at bounding box center [727, 214] width 62 height 10
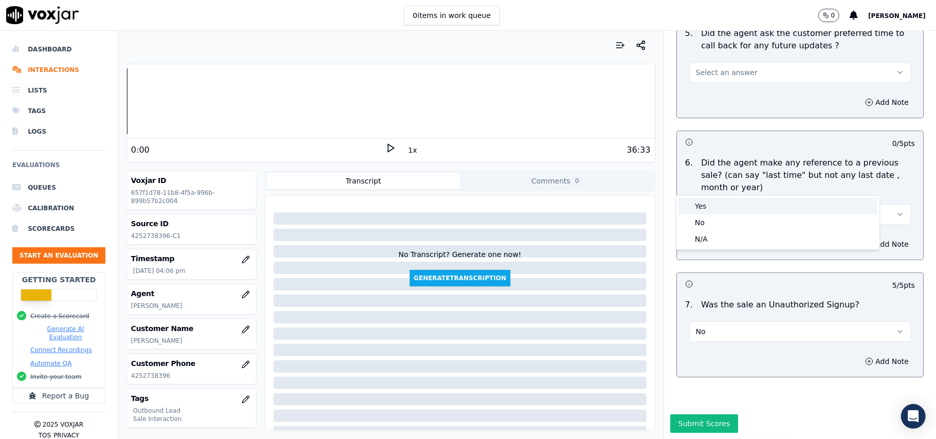
click at [705, 207] on div "Yes" at bounding box center [777, 206] width 199 height 16
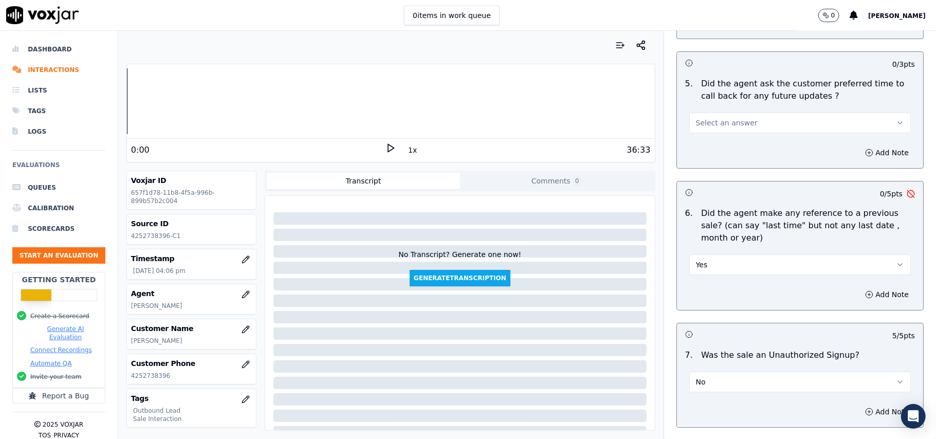
scroll to position [2481, 0]
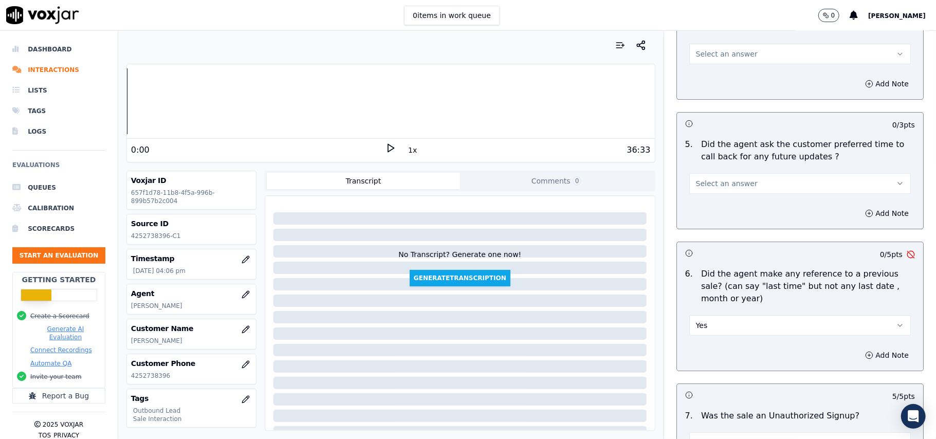
click at [733, 321] on button "Yes" at bounding box center [800, 325] width 222 height 21
click at [699, 363] on div "No" at bounding box center [777, 360] width 199 height 16
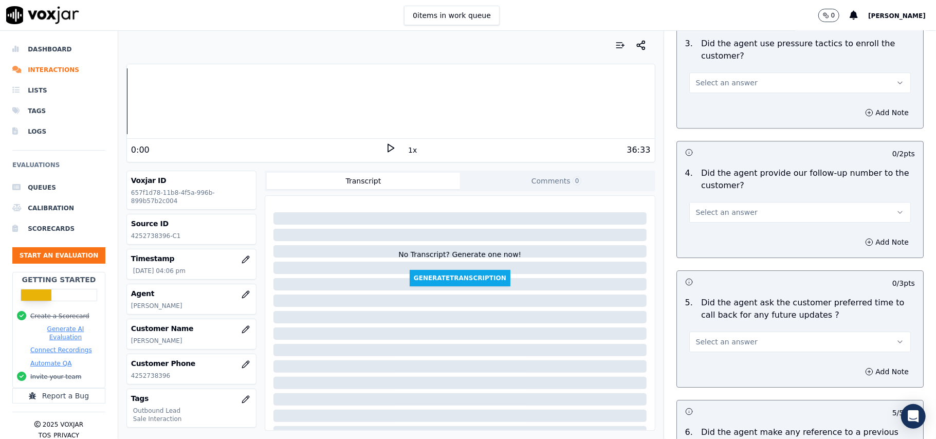
scroll to position [2412, 0]
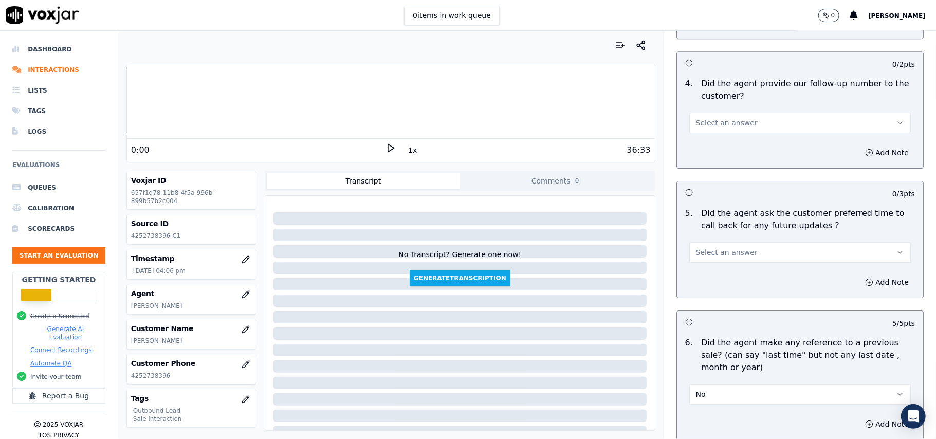
click at [754, 251] on button "Select an answer" at bounding box center [800, 252] width 222 height 21
click at [721, 297] on div "N/A" at bounding box center [777, 302] width 199 height 16
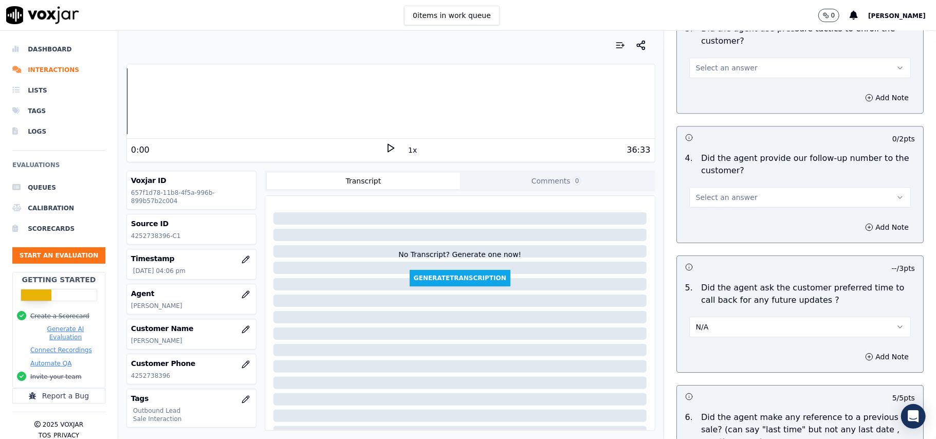
scroll to position [2276, 0]
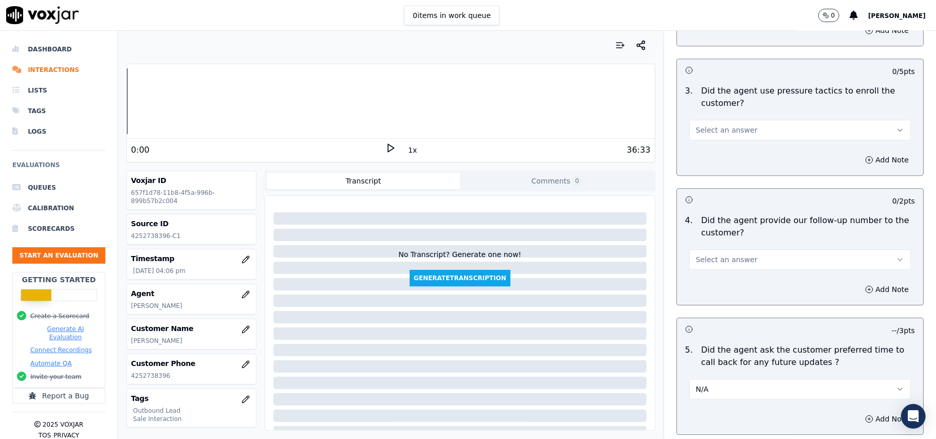
click at [731, 254] on span "Select an answer" at bounding box center [727, 259] width 62 height 10
click at [722, 278] on div "Yes" at bounding box center [777, 277] width 199 height 16
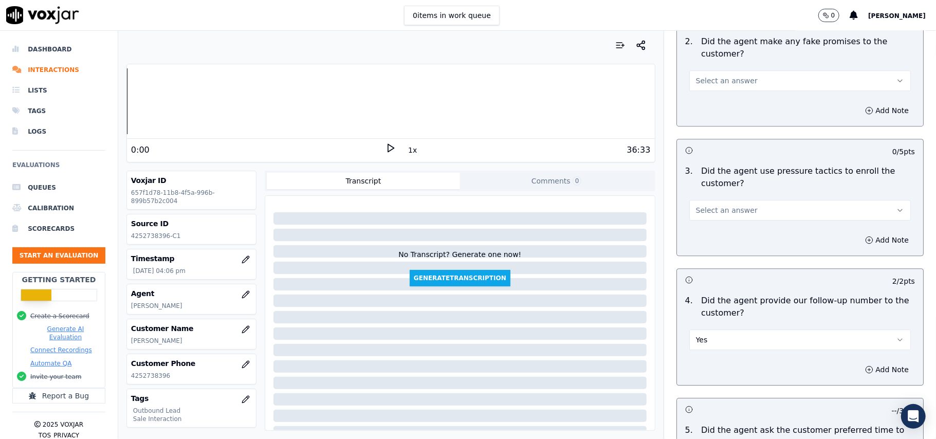
scroll to position [2070, 0]
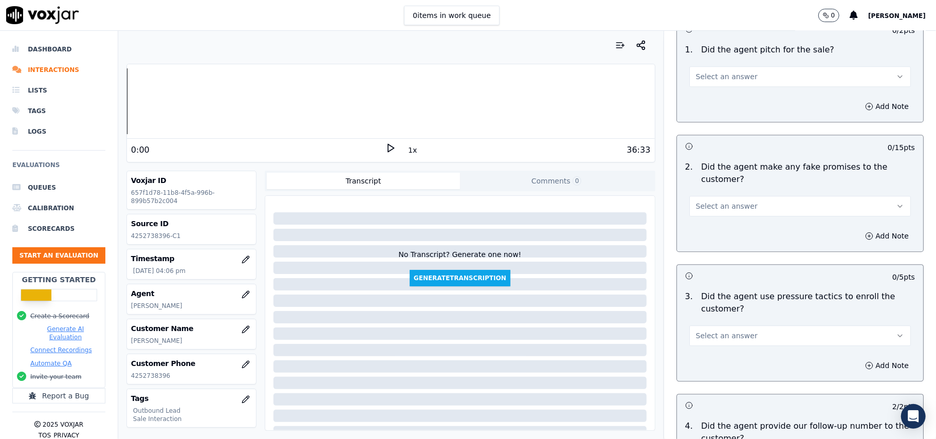
click at [728, 330] on span "Select an answer" at bounding box center [727, 335] width 62 height 10
click at [730, 370] on div "No" at bounding box center [777, 369] width 199 height 16
click at [743, 204] on button "Select an answer" at bounding box center [800, 206] width 222 height 21
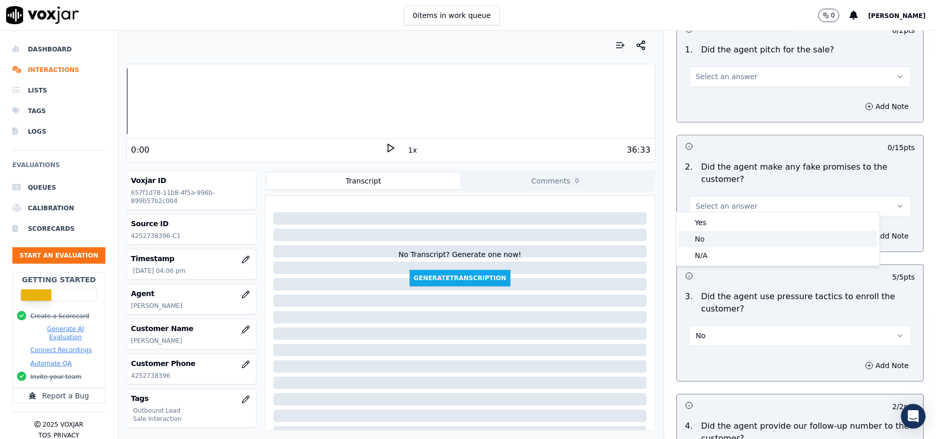
click at [743, 233] on div "No" at bounding box center [777, 239] width 199 height 16
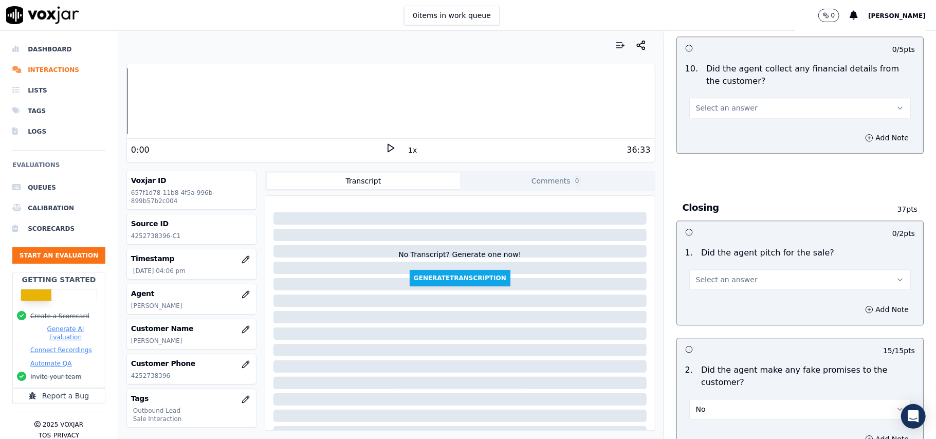
scroll to position [1865, 0]
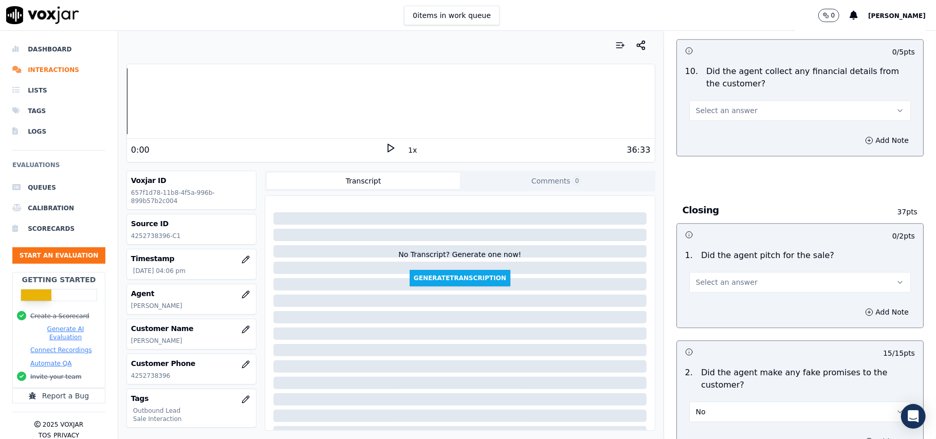
click at [769, 280] on button "Select an answer" at bounding box center [800, 282] width 222 height 21
click at [739, 293] on div "Yes" at bounding box center [777, 298] width 199 height 16
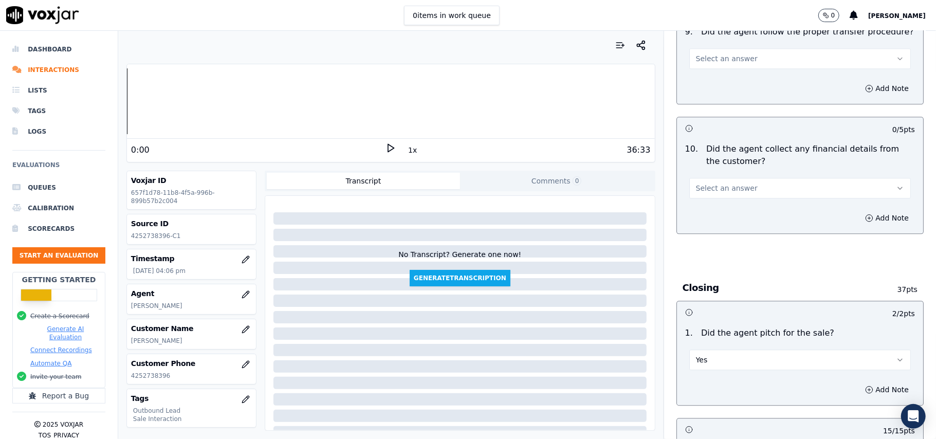
scroll to position [1727, 0]
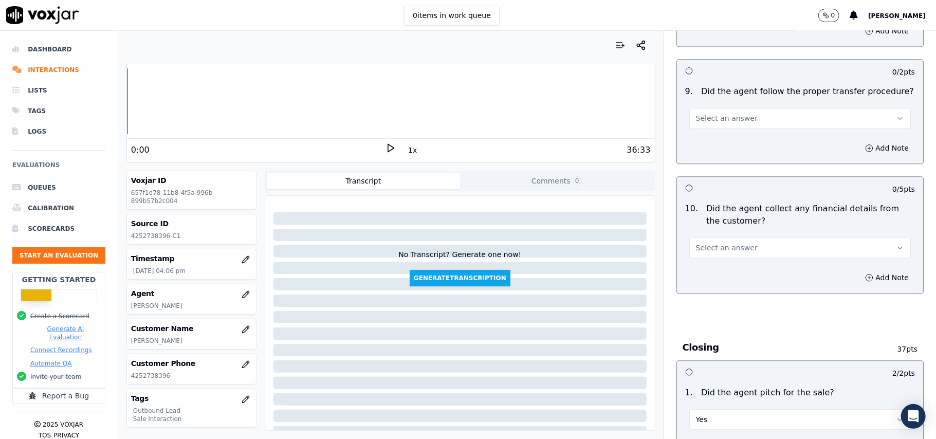
click at [756, 241] on button "Select an answer" at bounding box center [800, 247] width 222 height 21
click at [749, 280] on div "No" at bounding box center [777, 280] width 199 height 16
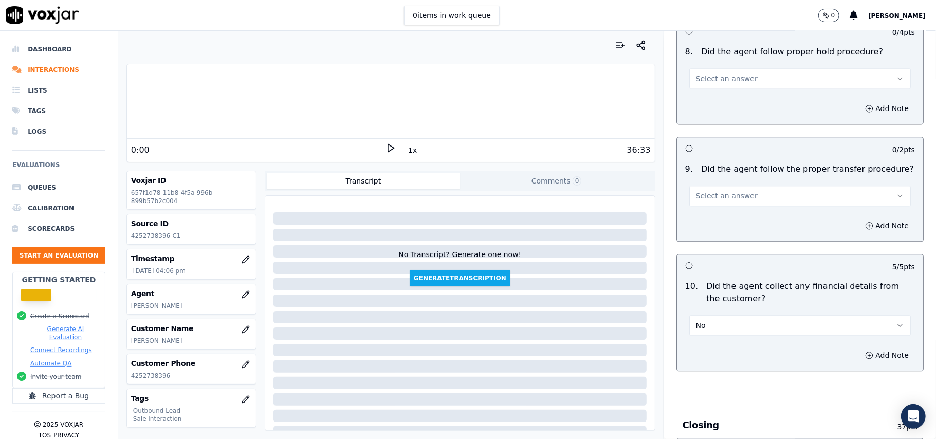
scroll to position [1590, 0]
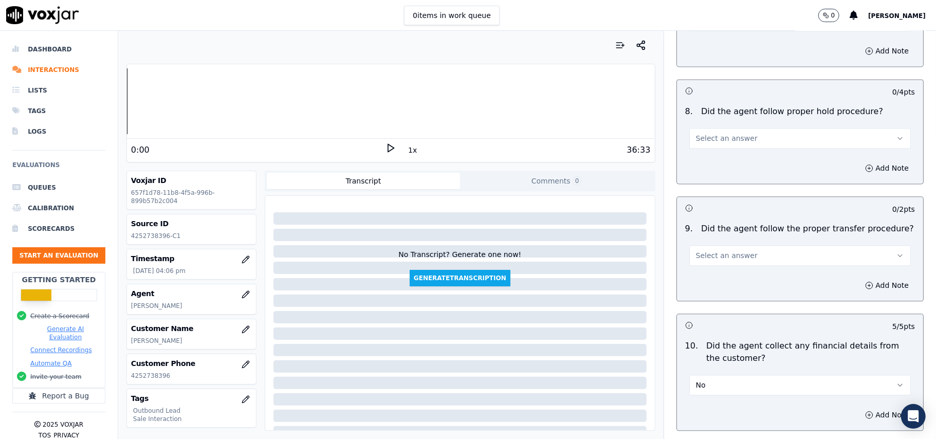
click at [742, 250] on button "Select an answer" at bounding box center [800, 255] width 222 height 21
click at [737, 284] on div "No" at bounding box center [777, 287] width 199 height 16
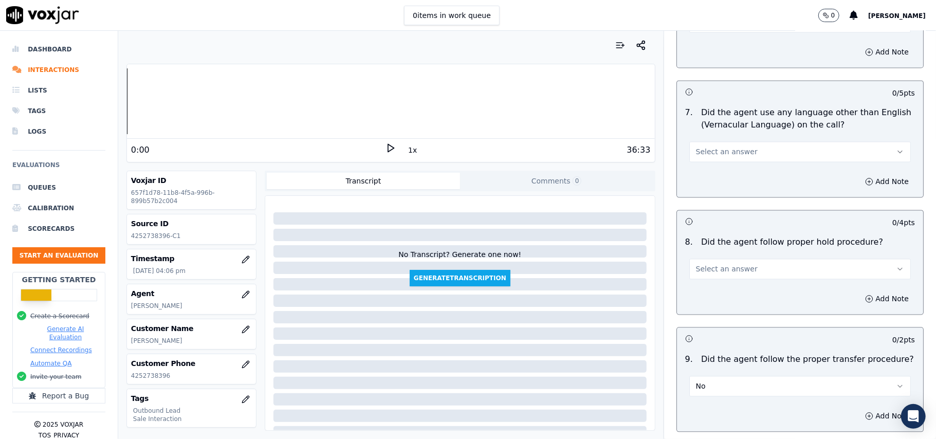
scroll to position [1453, 0]
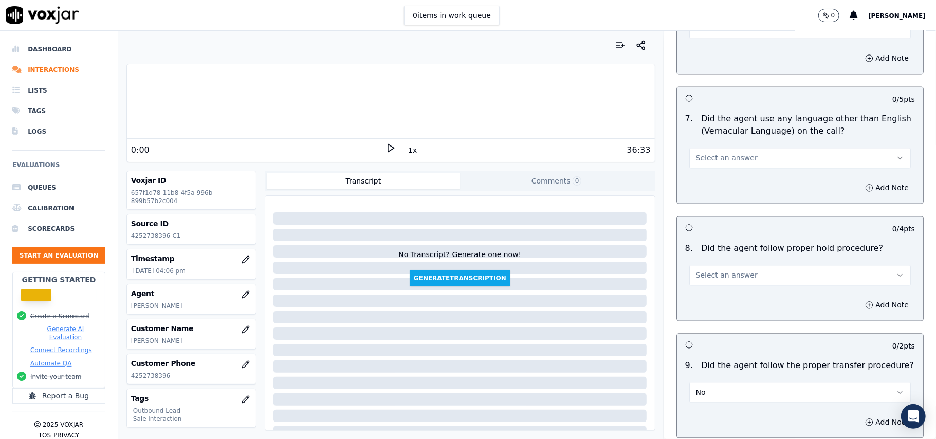
click at [736, 266] on button "Select an answer" at bounding box center [800, 275] width 222 height 21
click at [731, 288] on div "Yes" at bounding box center [777, 290] width 199 height 16
click at [736, 265] on button "Yes" at bounding box center [800, 275] width 222 height 21
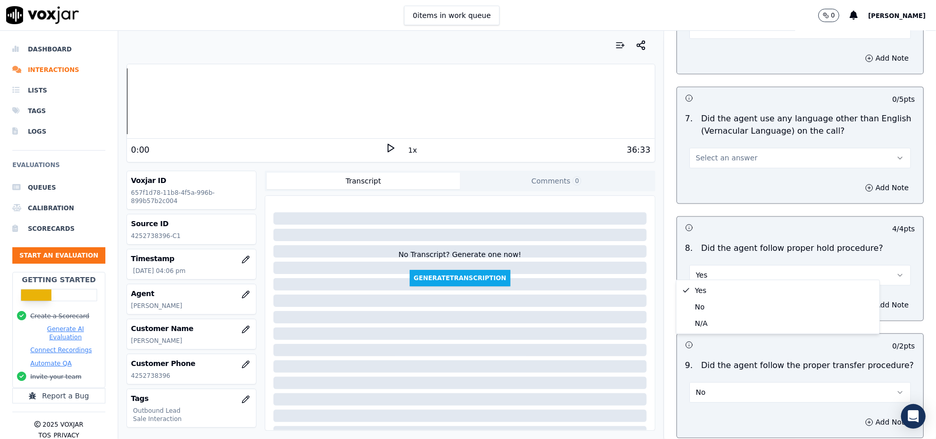
click at [759, 254] on div "Yes" at bounding box center [800, 269] width 238 height 31
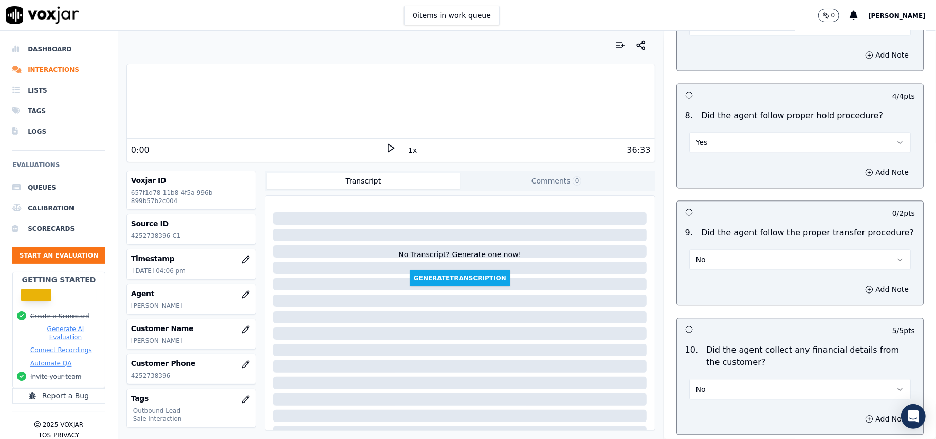
scroll to position [1590, 0]
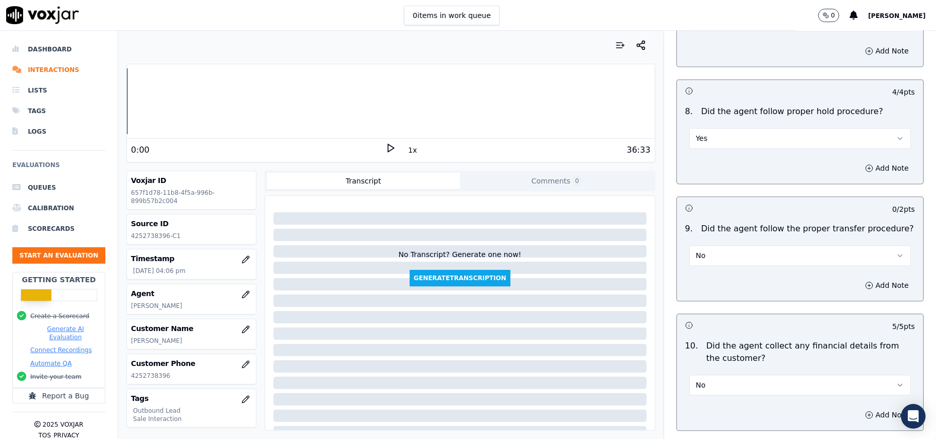
click at [751, 270] on div "Add Note" at bounding box center [800, 285] width 246 height 31
click at [749, 253] on button "No" at bounding box center [800, 255] width 222 height 21
click at [728, 298] on div "N/A" at bounding box center [777, 304] width 199 height 16
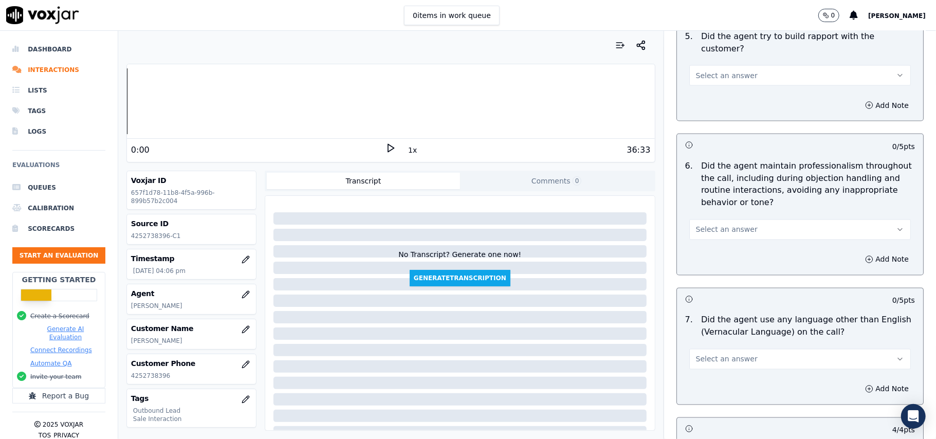
scroll to position [1248, 0]
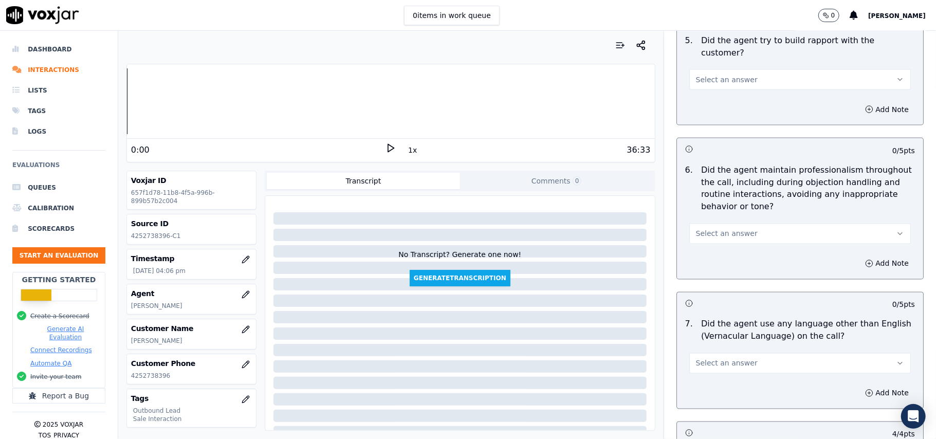
click at [733, 229] on span "Select an answer" at bounding box center [727, 234] width 62 height 10
click at [732, 251] on div "Yes" at bounding box center [777, 248] width 199 height 16
click at [758, 353] on button "Select an answer" at bounding box center [800, 363] width 222 height 21
click at [726, 401] on div "No" at bounding box center [777, 394] width 199 height 16
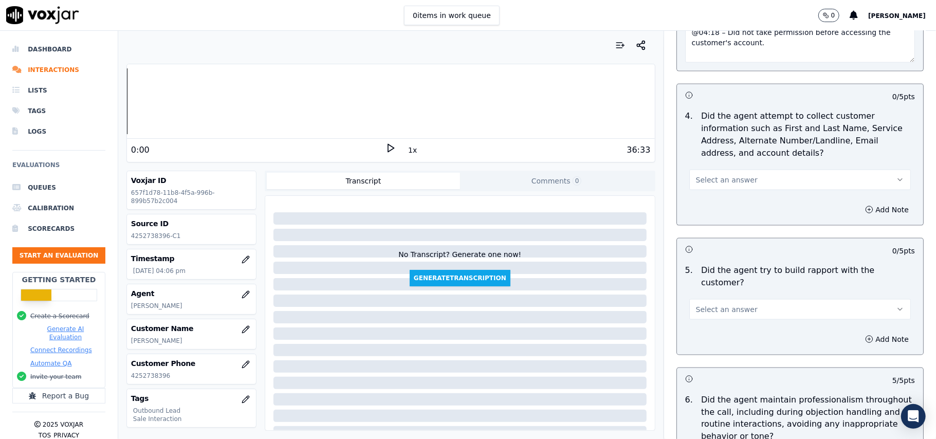
scroll to position [1042, 0]
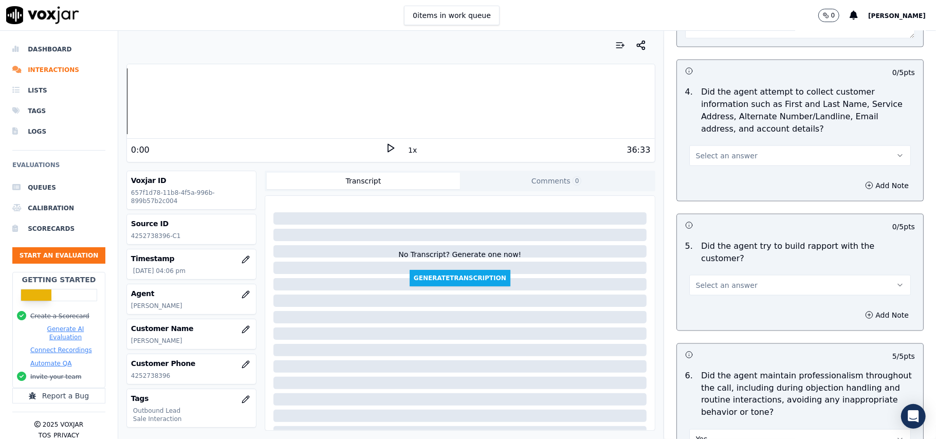
click at [702, 265] on div "Select an answer" at bounding box center [800, 280] width 238 height 31
click at [705, 280] on span "Select an answer" at bounding box center [727, 285] width 62 height 10
click at [703, 298] on div "Yes" at bounding box center [777, 299] width 199 height 16
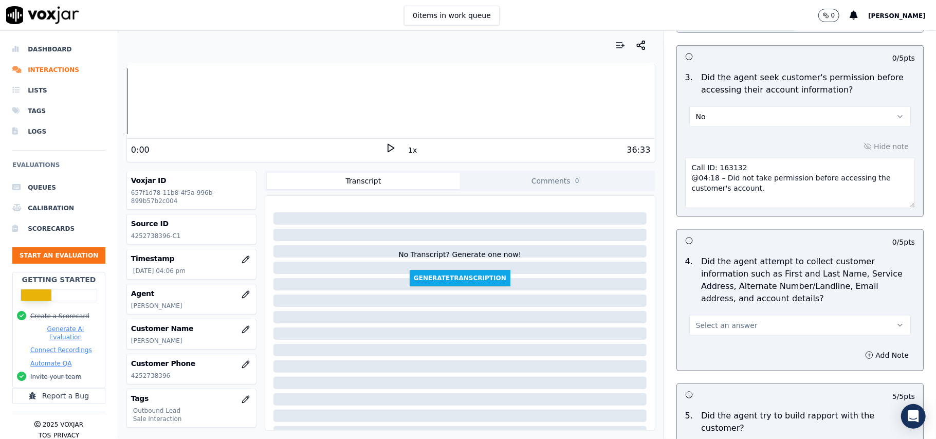
scroll to position [905, 0]
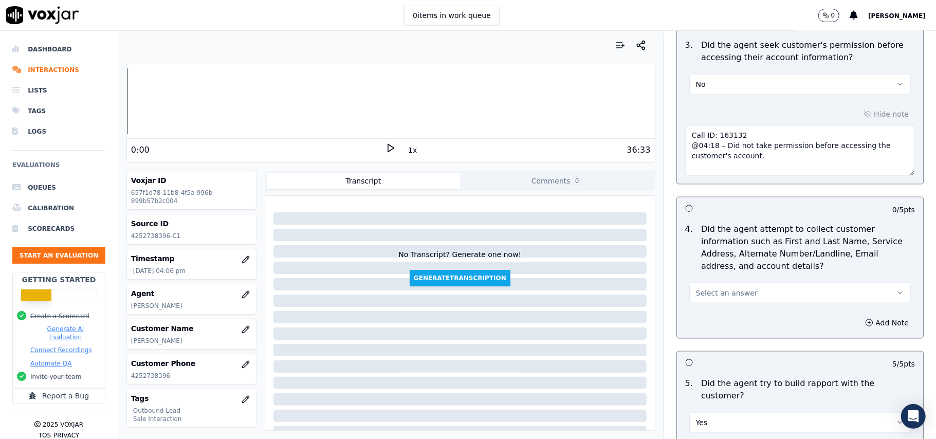
click at [747, 290] on button "Select an answer" at bounding box center [800, 293] width 222 height 21
click at [726, 350] on div "N/A" at bounding box center [777, 352] width 199 height 16
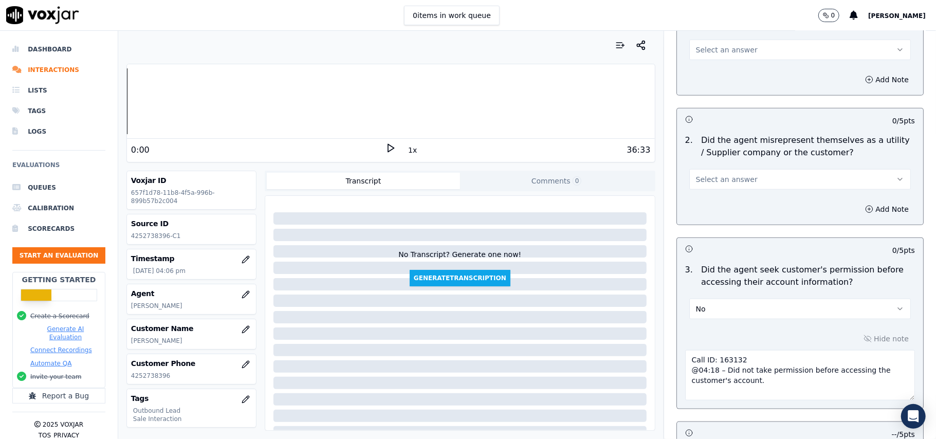
scroll to position [631, 0]
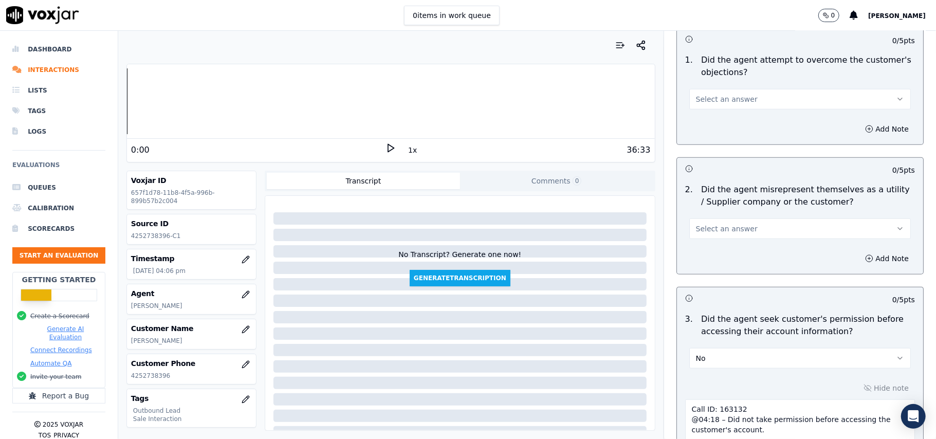
click at [703, 227] on span "Select an answer" at bounding box center [727, 229] width 62 height 10
click at [709, 251] on div "Yes" at bounding box center [777, 254] width 199 height 16
click at [722, 231] on button "Yes" at bounding box center [800, 228] width 222 height 21
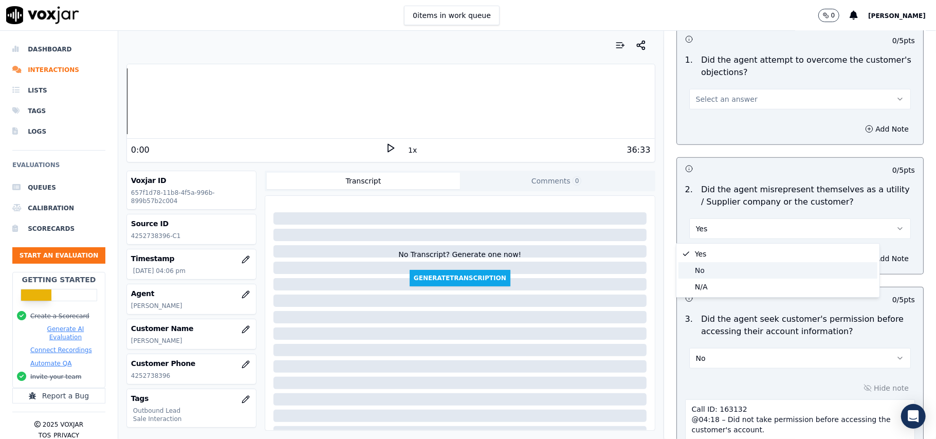
click at [716, 274] on div "No" at bounding box center [777, 270] width 199 height 16
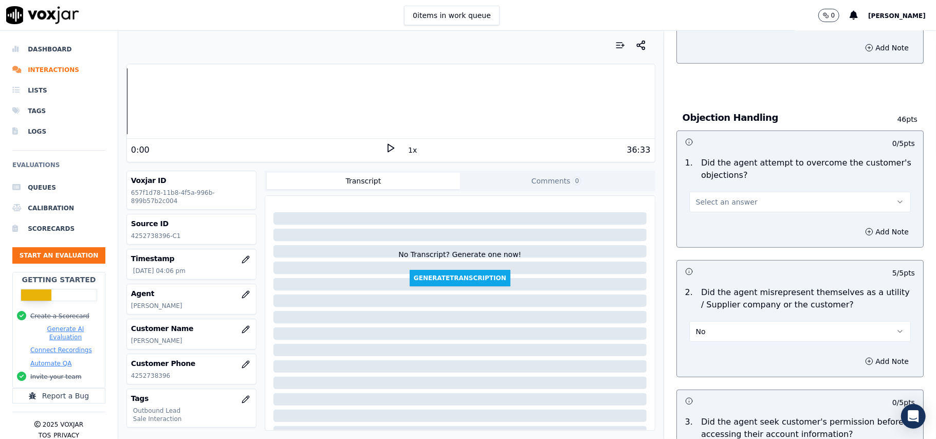
scroll to position [426, 0]
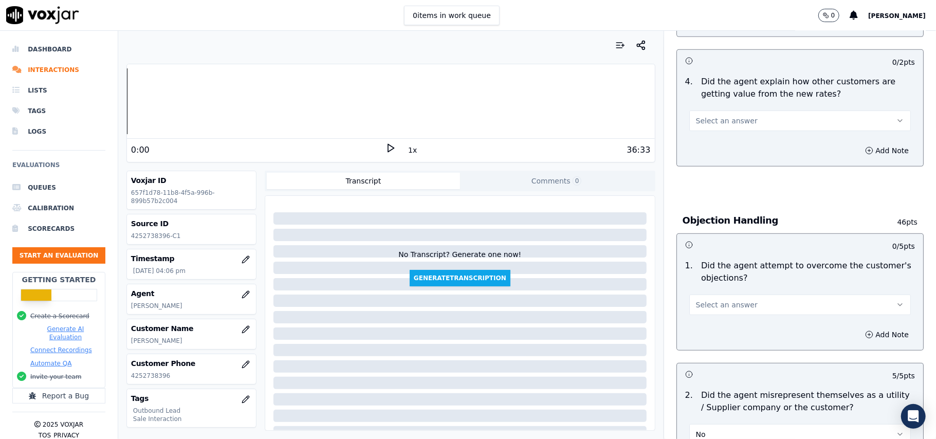
click at [719, 301] on span "Select an answer" at bounding box center [727, 305] width 62 height 10
click at [711, 329] on div "Yes" at bounding box center [777, 329] width 199 height 16
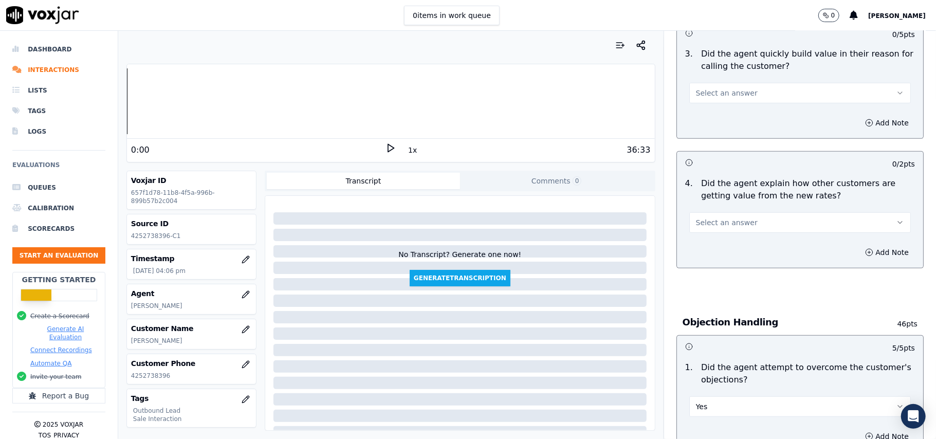
scroll to position [220, 0]
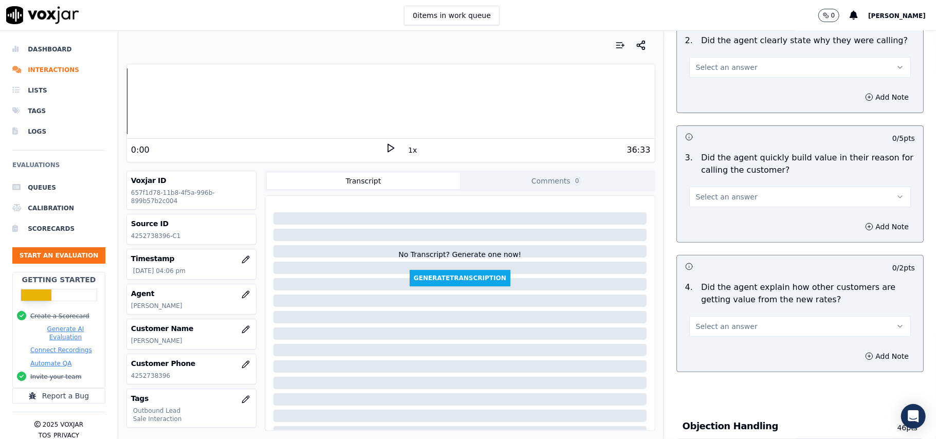
click at [730, 326] on span "Select an answer" at bounding box center [727, 326] width 62 height 10
click at [724, 352] on div "Yes" at bounding box center [777, 351] width 199 height 16
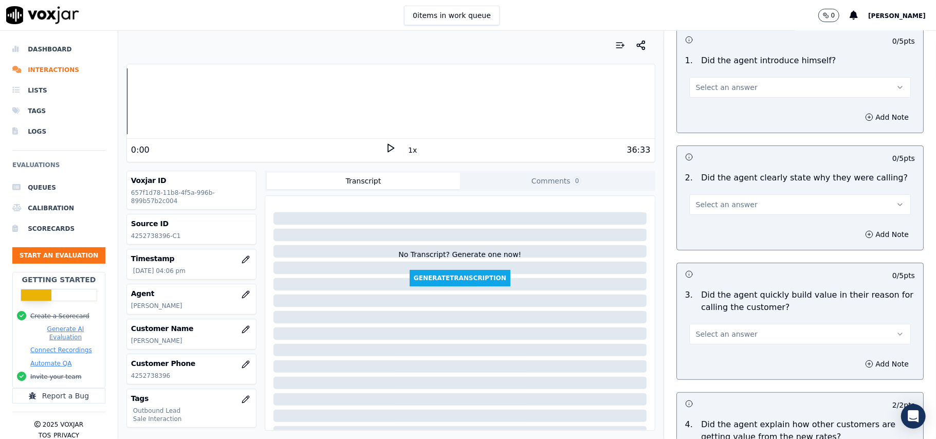
click at [719, 341] on button "Select an answer" at bounding box center [800, 334] width 222 height 21
click at [719, 368] on div "No" at bounding box center [777, 374] width 199 height 16
click at [722, 342] on button "No" at bounding box center [800, 334] width 222 height 21
click at [722, 362] on div "Yes" at bounding box center [777, 358] width 199 height 16
click at [723, 206] on span "Select an answer" at bounding box center [727, 204] width 62 height 10
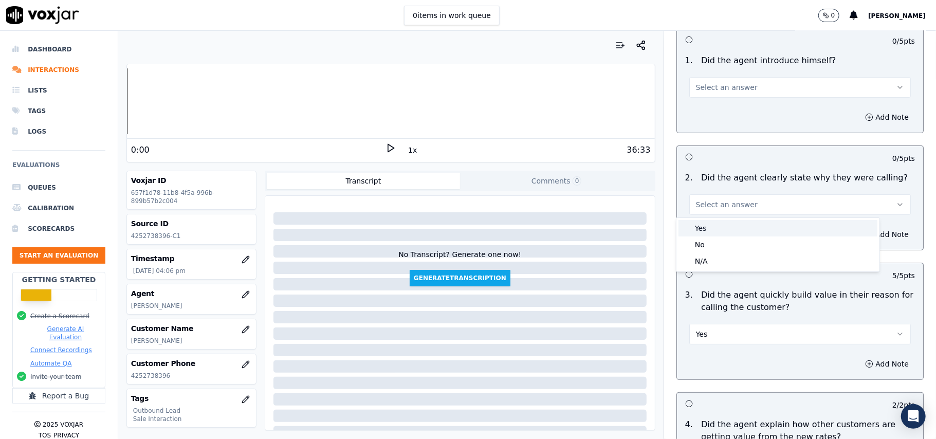
click at [726, 234] on div "Yes" at bounding box center [777, 228] width 199 height 16
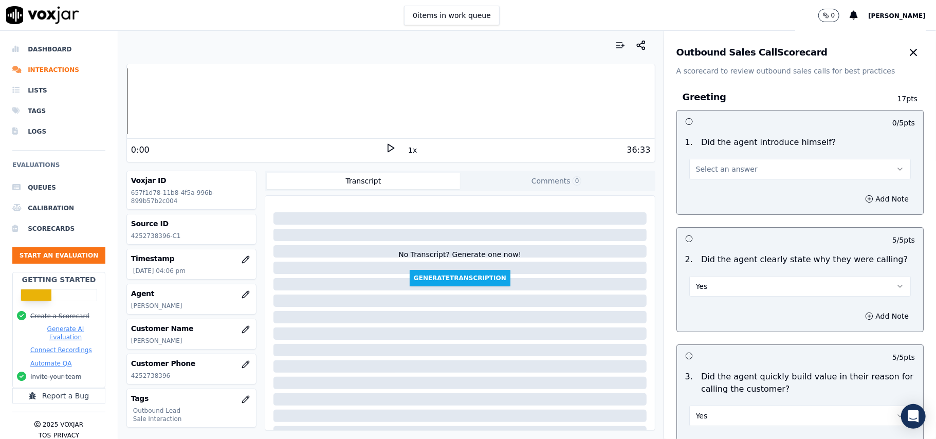
scroll to position [0, 0]
click at [734, 169] on span "Select an answer" at bounding box center [727, 170] width 62 height 10
click at [728, 200] on div "Yes" at bounding box center [777, 194] width 199 height 16
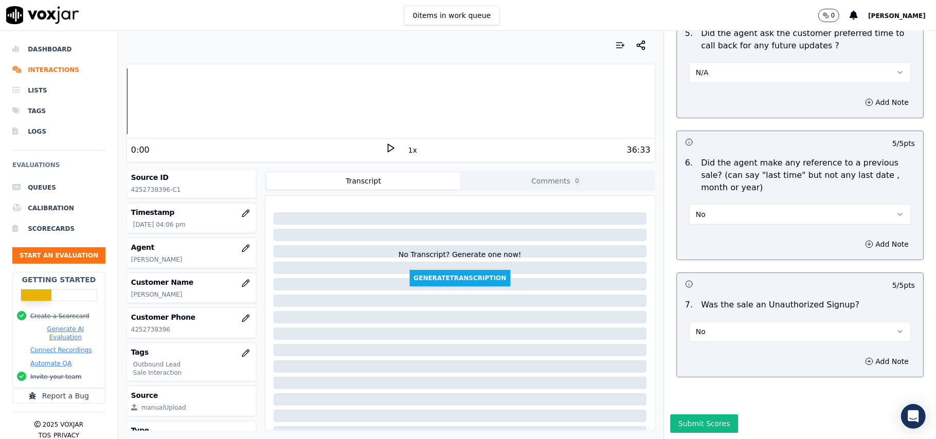
scroll to position [68, 0]
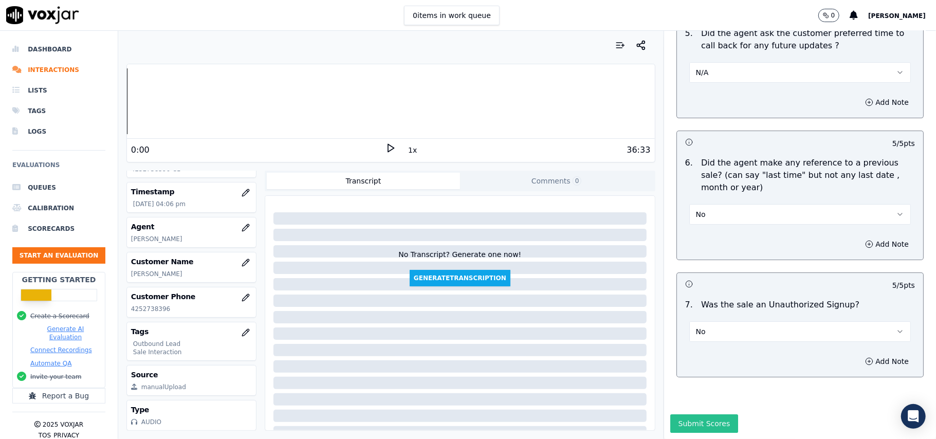
click at [695, 414] on button "Submit Scores" at bounding box center [704, 423] width 68 height 19
